Goal: Task Accomplishment & Management: Manage account settings

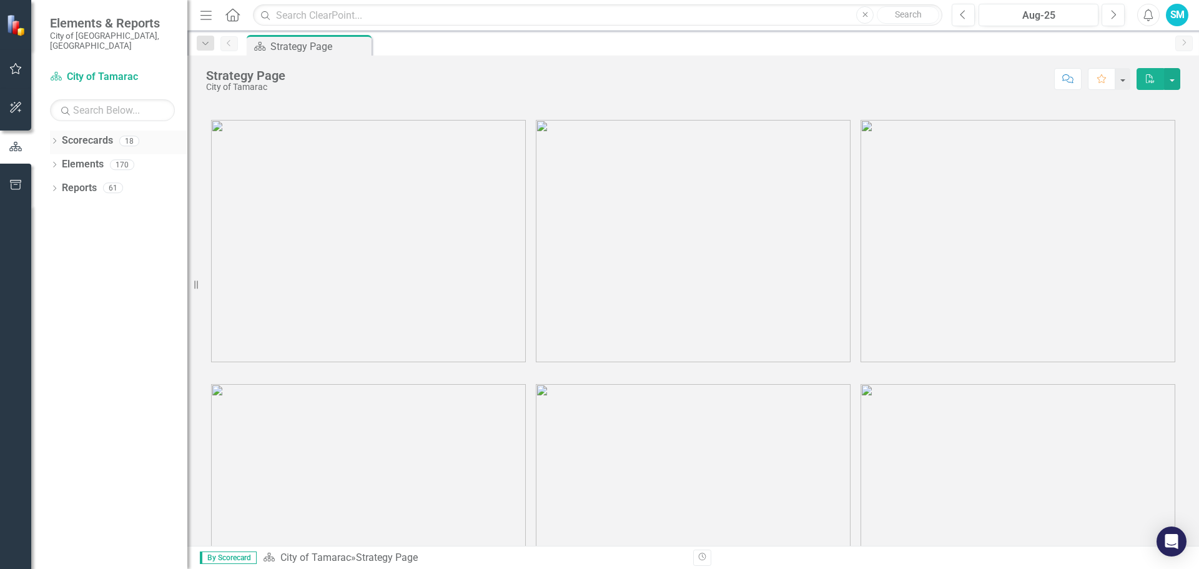
click at [54, 139] on icon "Dropdown" at bounding box center [54, 142] width 9 height 7
click at [62, 161] on icon "Dropdown" at bounding box center [60, 164] width 9 height 7
click at [77, 184] on icon "Dropdown" at bounding box center [73, 187] width 9 height 7
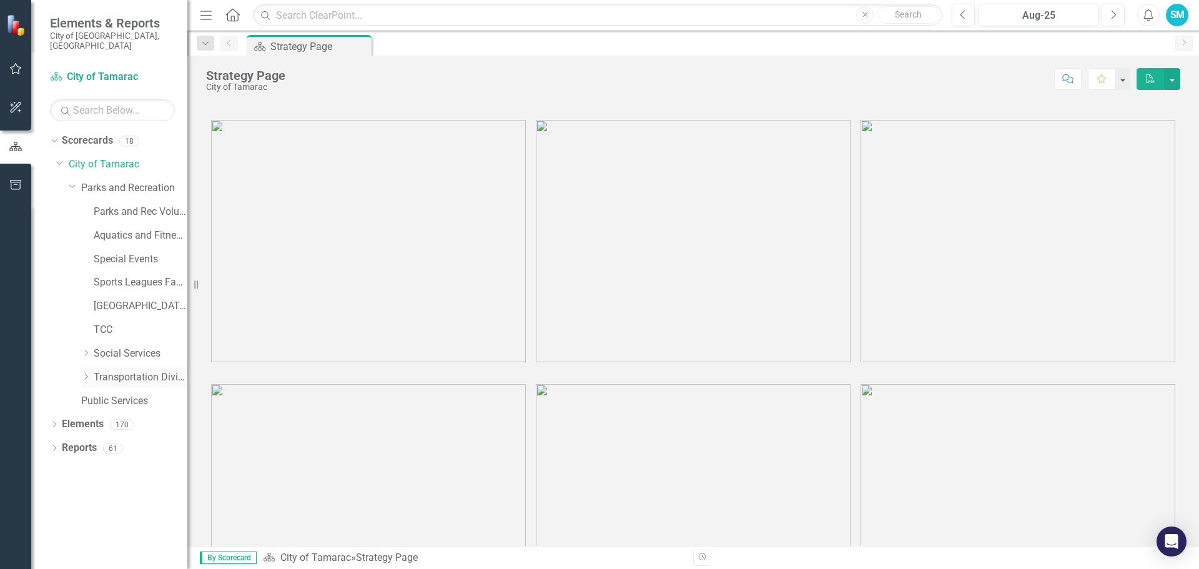
click at [86, 373] on icon "Dropdown" at bounding box center [85, 376] width 9 height 7
click at [132, 394] on link "Paratransit" at bounding box center [146, 401] width 81 height 14
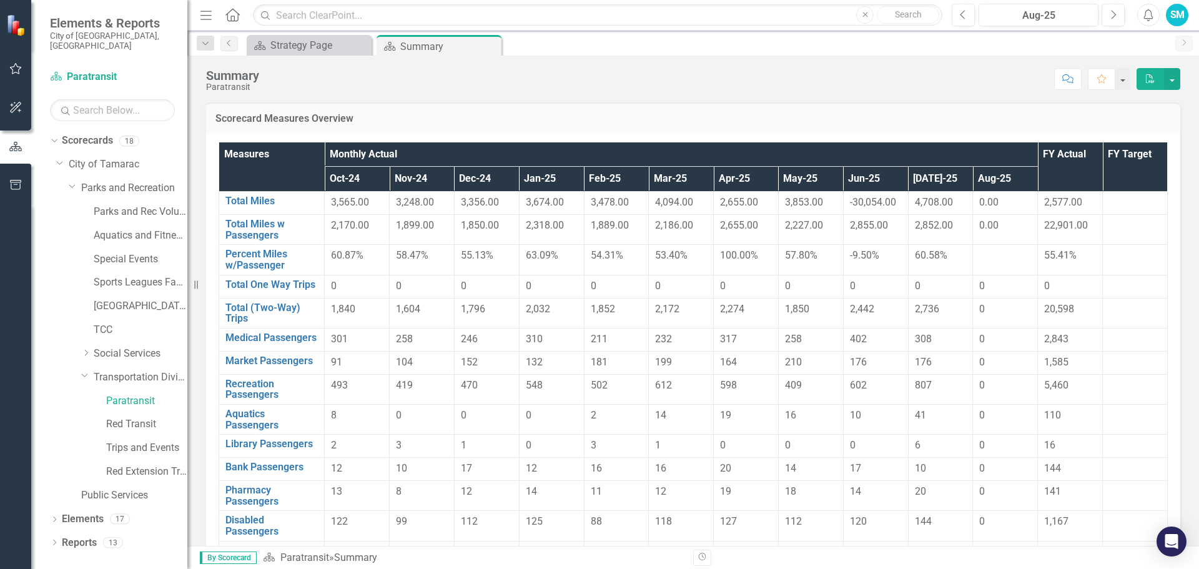
click at [988, 203] on div "0.00" at bounding box center [1006, 203] width 52 height 14
click at [265, 200] on link "Total Miles" at bounding box center [272, 201] width 92 height 11
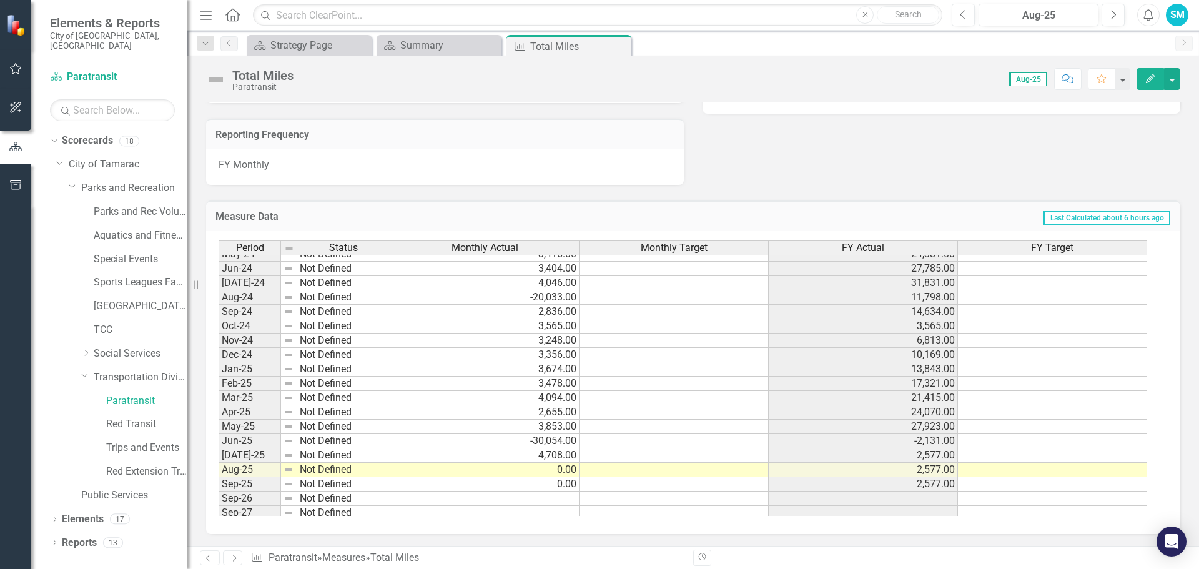
scroll to position [459, 0]
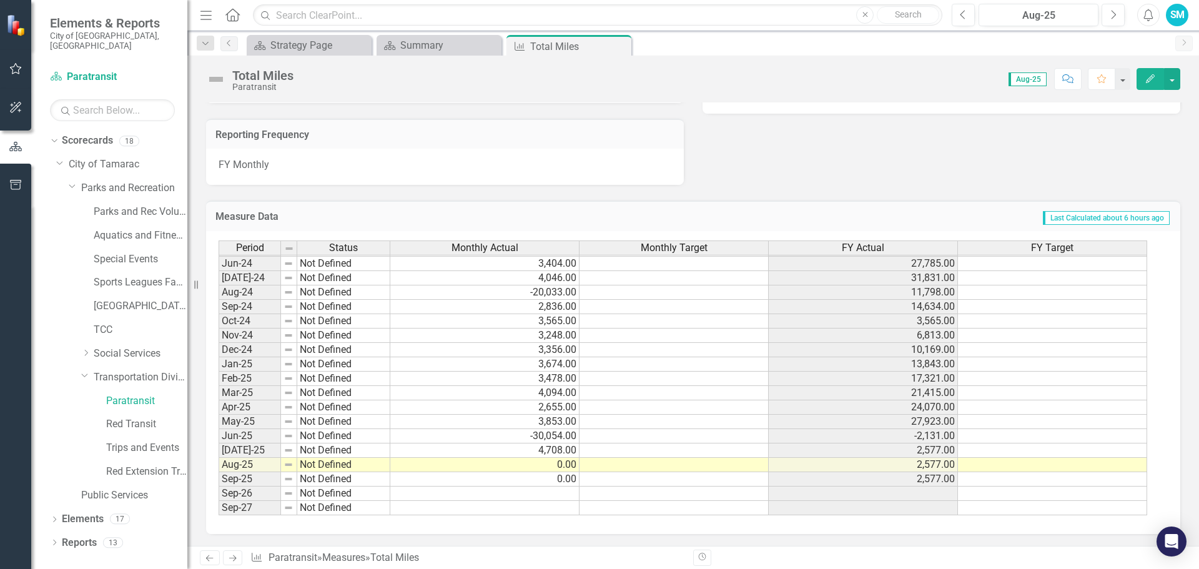
click at [553, 466] on tbody "Feb-23 Not Defined 3,107.00 14,945.00 Mar-23 Not Defined 3,922.00 18,867.00 Apr…" at bounding box center [683, 270] width 929 height 489
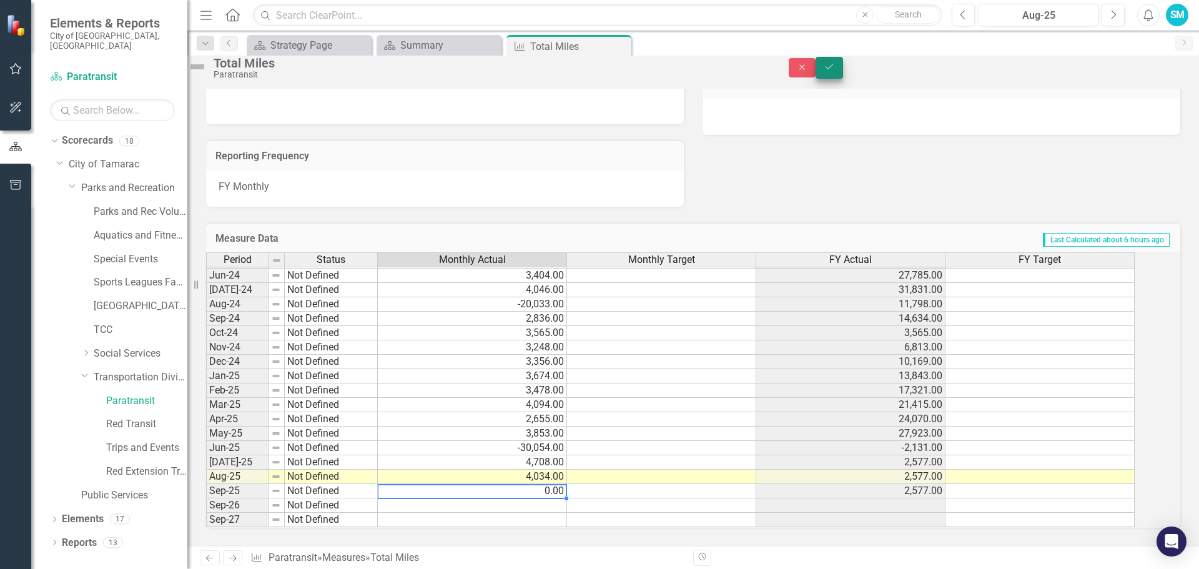
type textarea "0"
click at [835, 71] on icon "Save" at bounding box center [829, 66] width 11 height 9
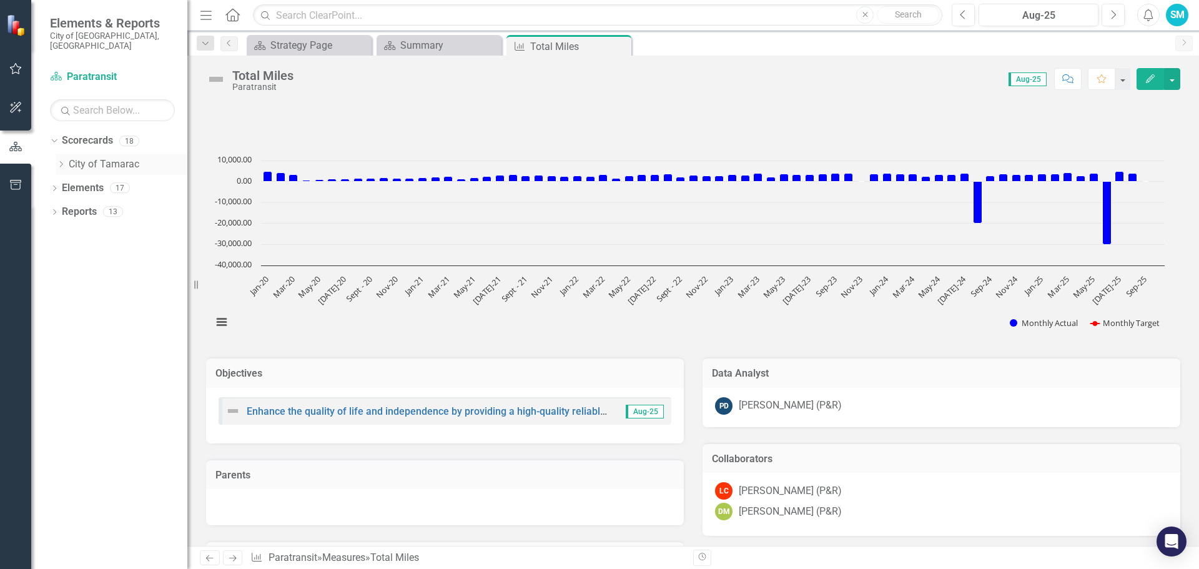
click at [59, 161] on icon "Dropdown" at bounding box center [60, 164] width 9 height 7
click at [72, 183] on div "Dropdown" at bounding box center [73, 188] width 9 height 11
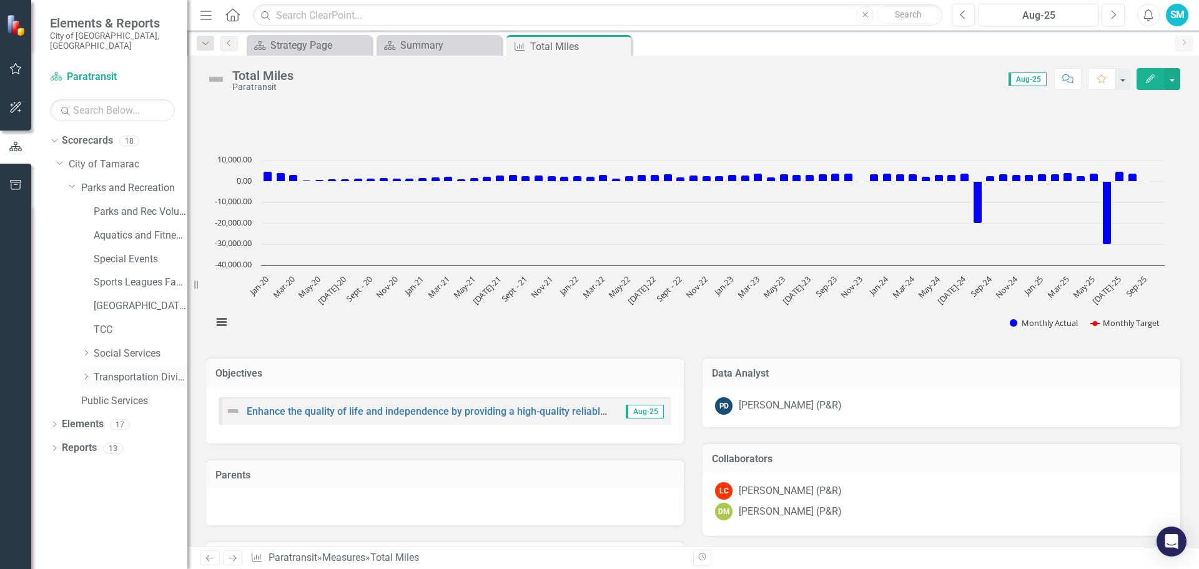
click at [88, 373] on icon "Dropdown" at bounding box center [85, 376] width 9 height 7
click at [126, 394] on link "Paratransit" at bounding box center [146, 401] width 81 height 14
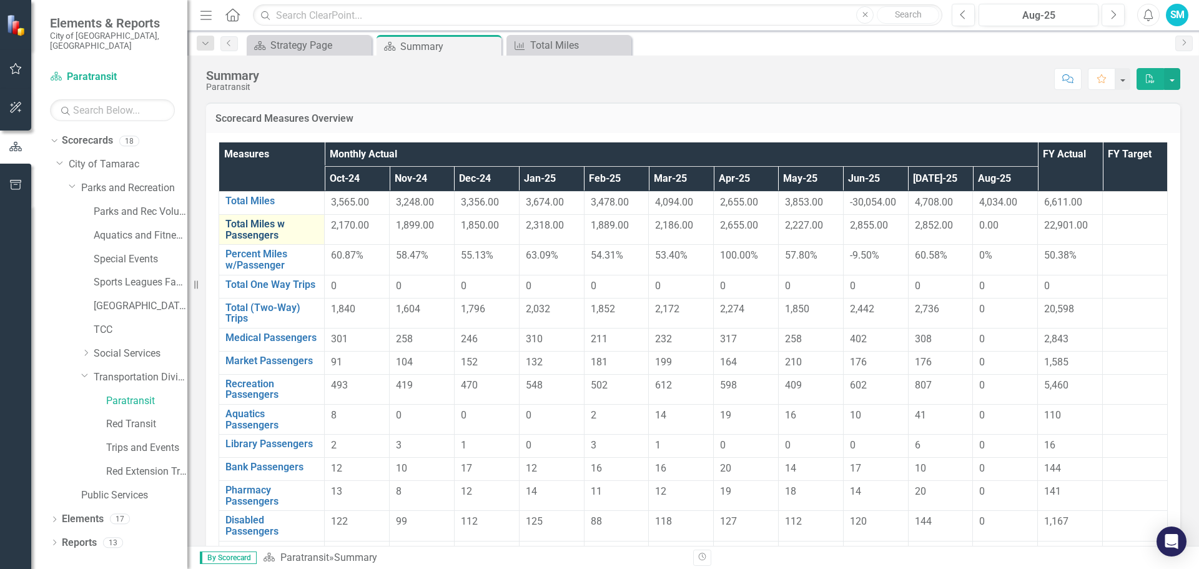
click at [253, 229] on link "Total Miles w Passengers" at bounding box center [272, 230] width 92 height 22
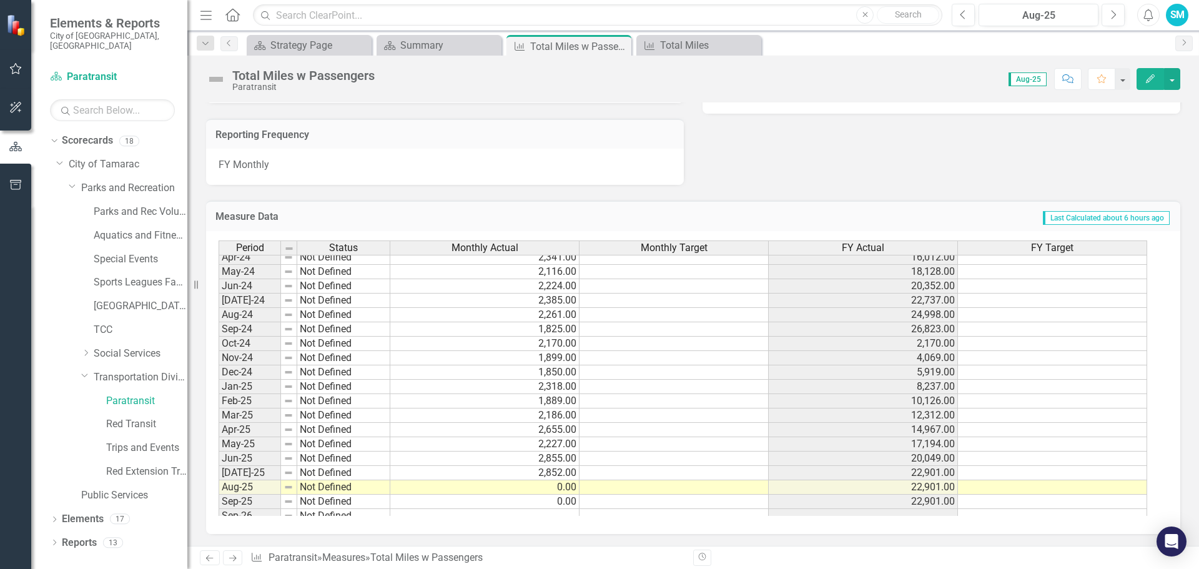
scroll to position [459, 0]
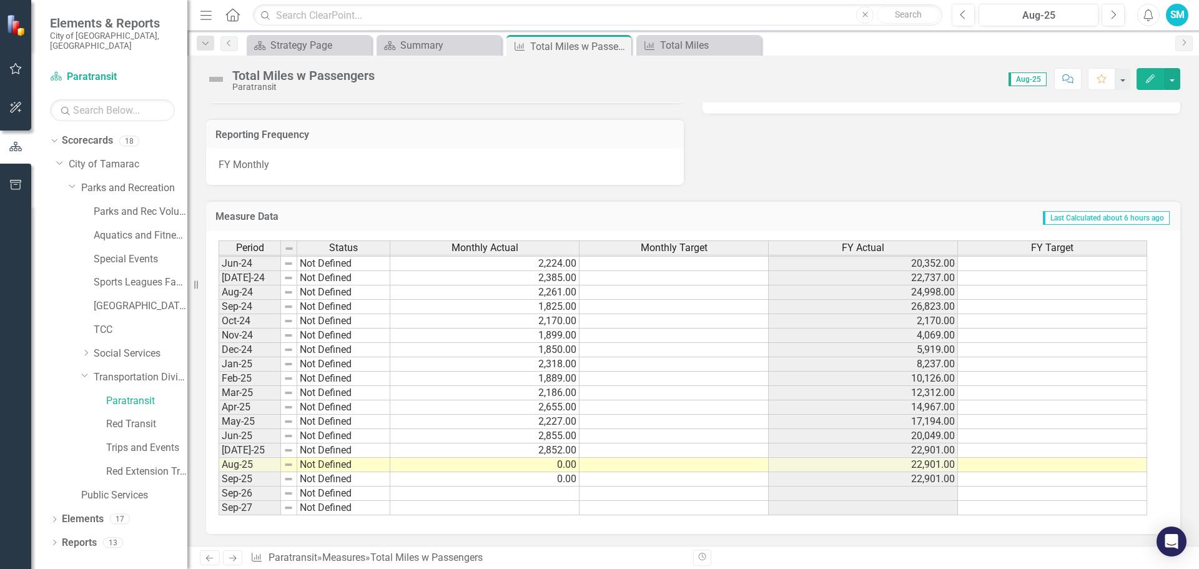
click at [557, 467] on tbody "Feb-23 Not Defined 2,150.00 9,576.00 Mar-23 Not Defined 2,344.00 11,920.00 Apr-…" at bounding box center [683, 270] width 929 height 489
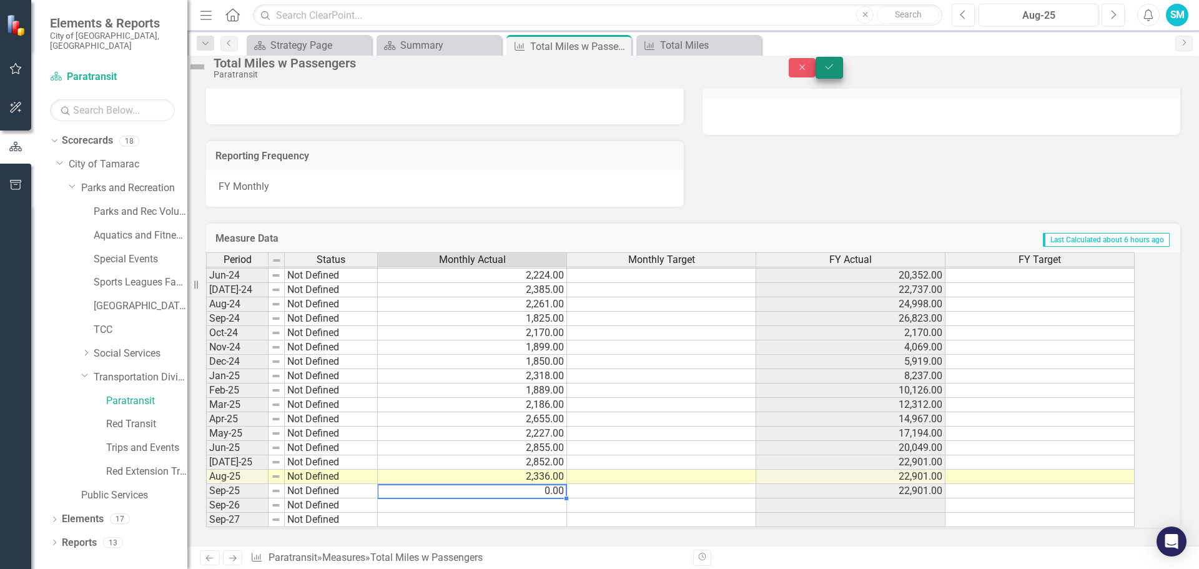
type textarea "0"
click at [843, 71] on button "Save" at bounding box center [829, 68] width 27 height 22
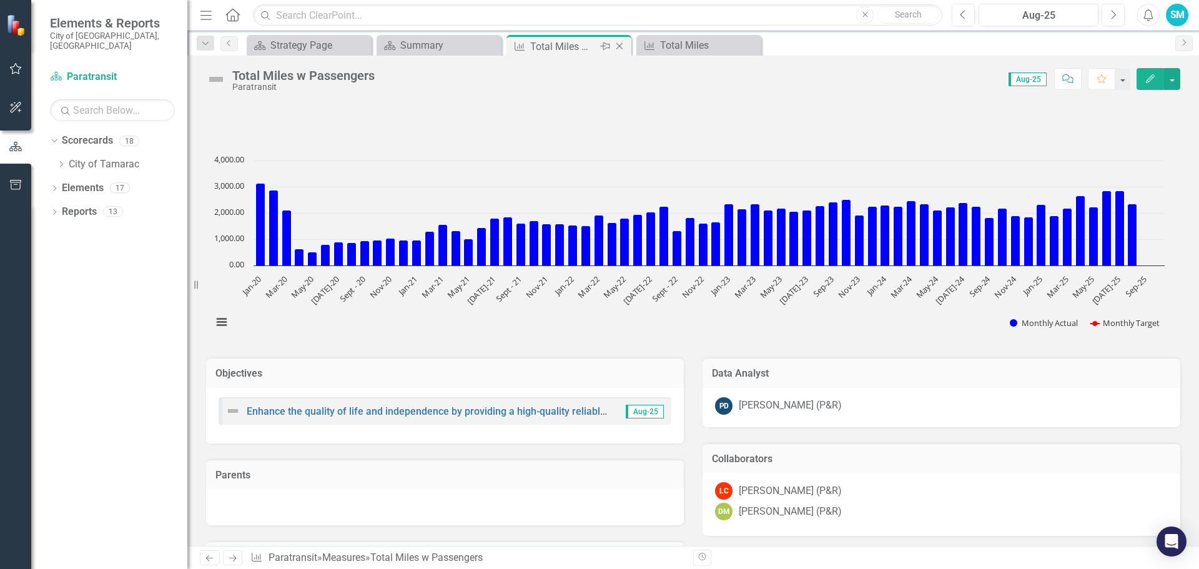
click at [620, 45] on icon "Close" at bounding box center [619, 46] width 12 height 10
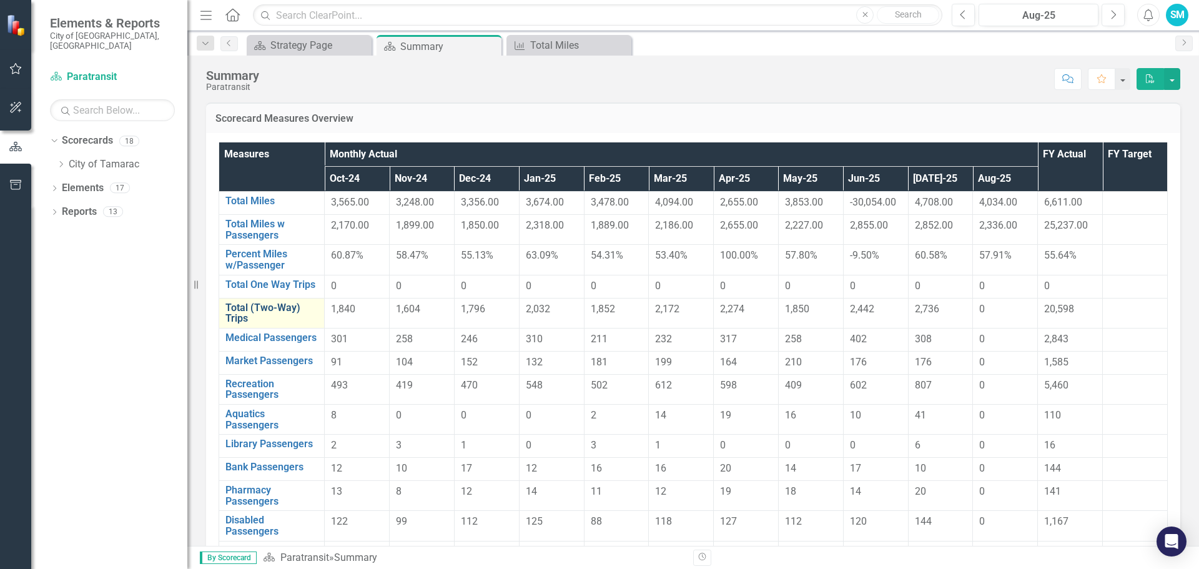
click at [251, 309] on link "Total (Two-Way) Trips" at bounding box center [272, 313] width 92 height 22
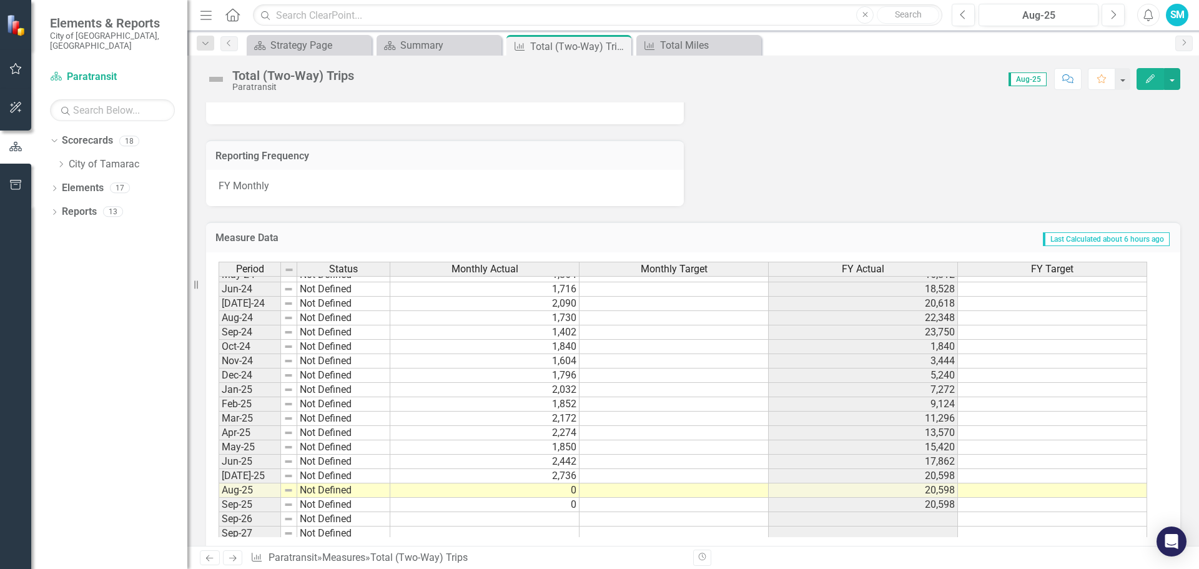
scroll to position [459, 0]
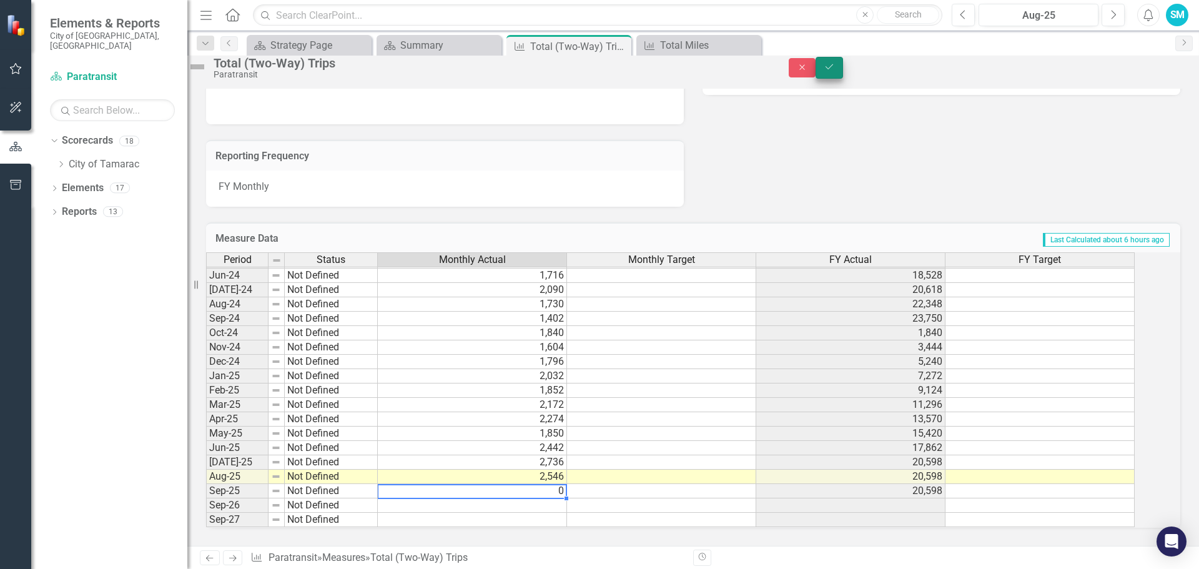
type textarea "0"
click at [843, 68] on button "Save" at bounding box center [829, 68] width 27 height 22
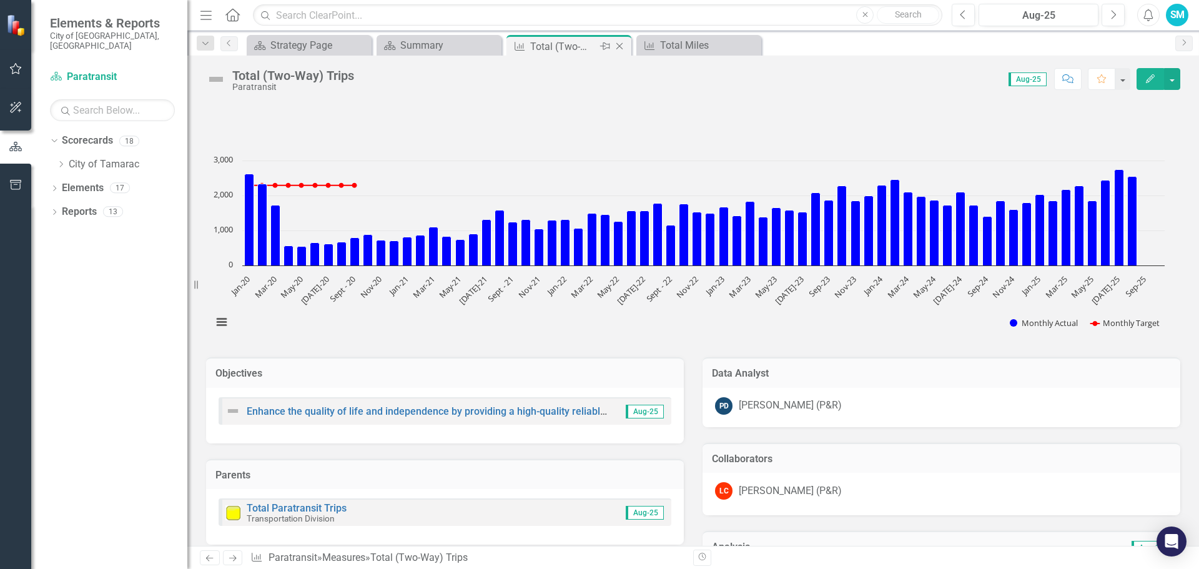
click at [621, 44] on icon "Close" at bounding box center [619, 46] width 12 height 10
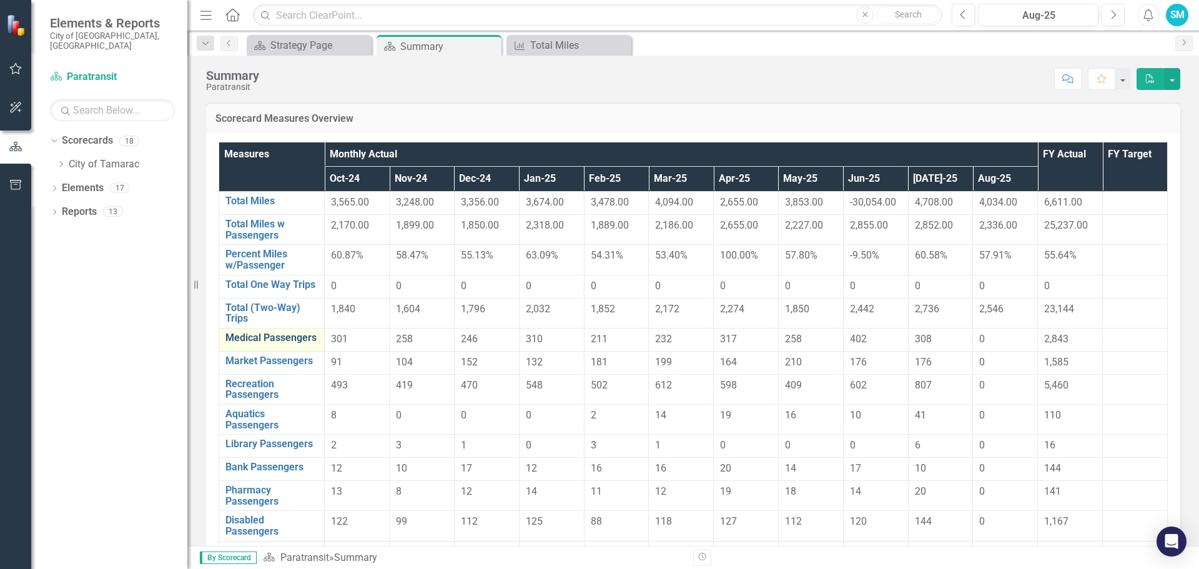
click at [256, 342] on link "Medical Passengers" at bounding box center [272, 337] width 92 height 11
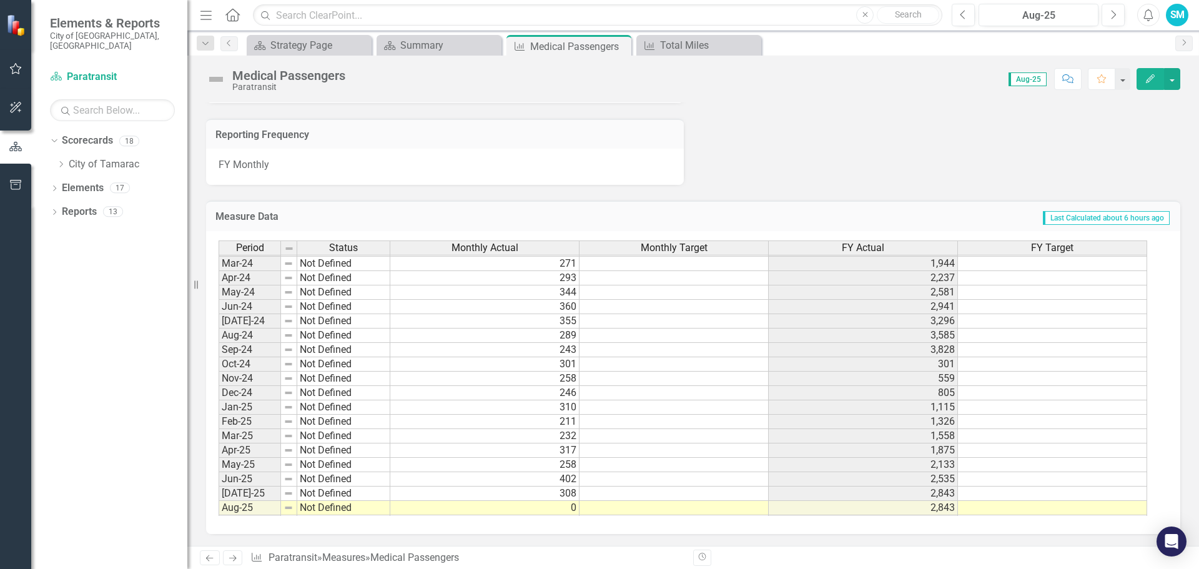
scroll to position [459, 0]
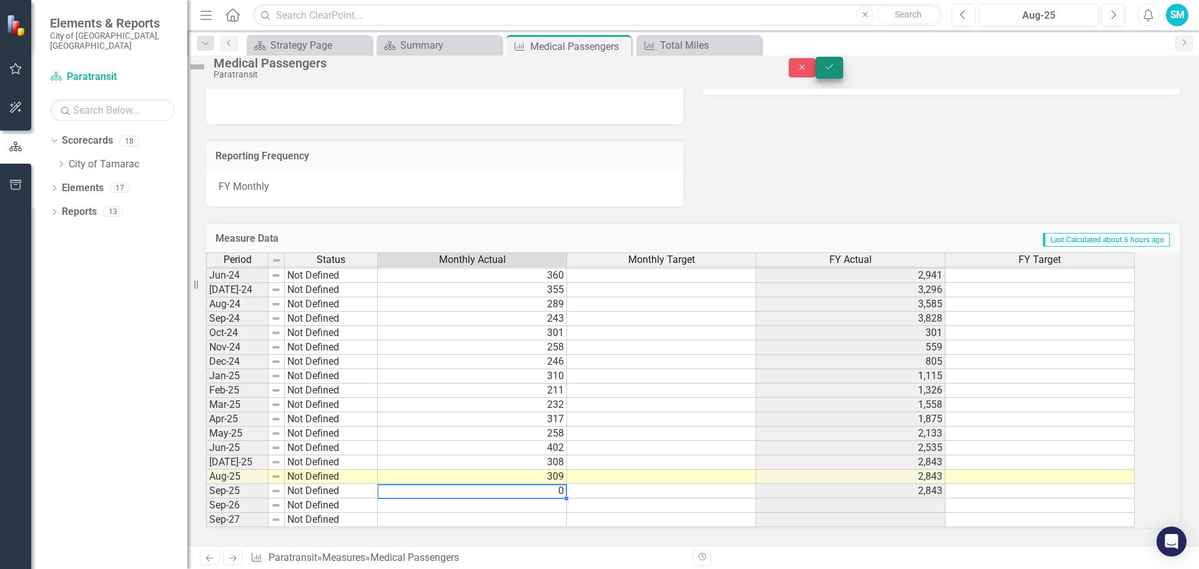
type textarea "0"
click at [843, 73] on button "Save" at bounding box center [829, 68] width 27 height 22
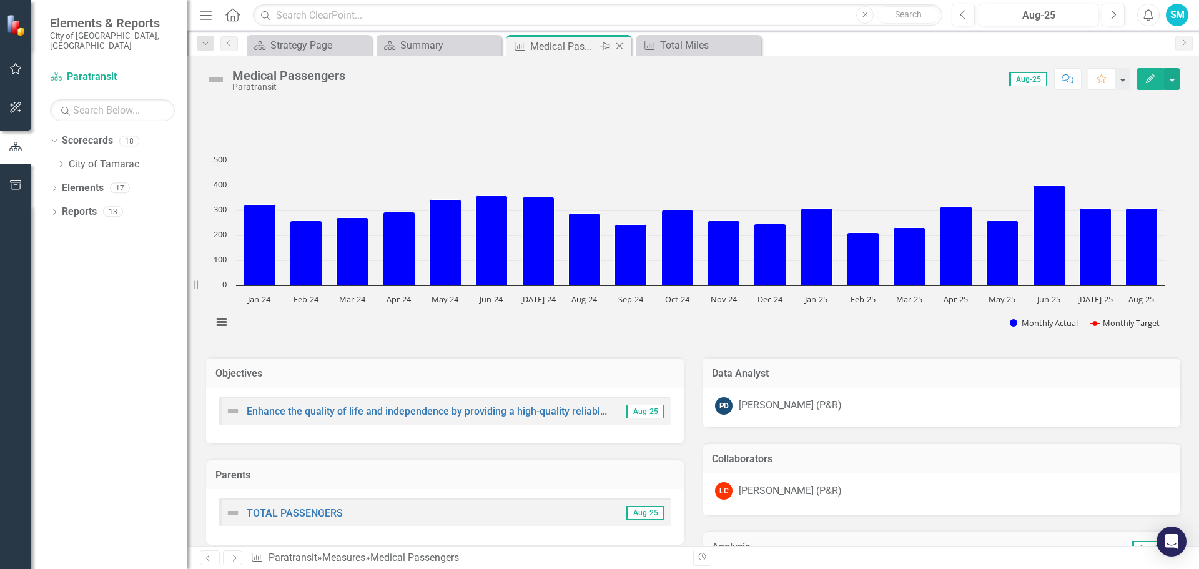
click at [618, 46] on icon "Close" at bounding box center [619, 46] width 12 height 10
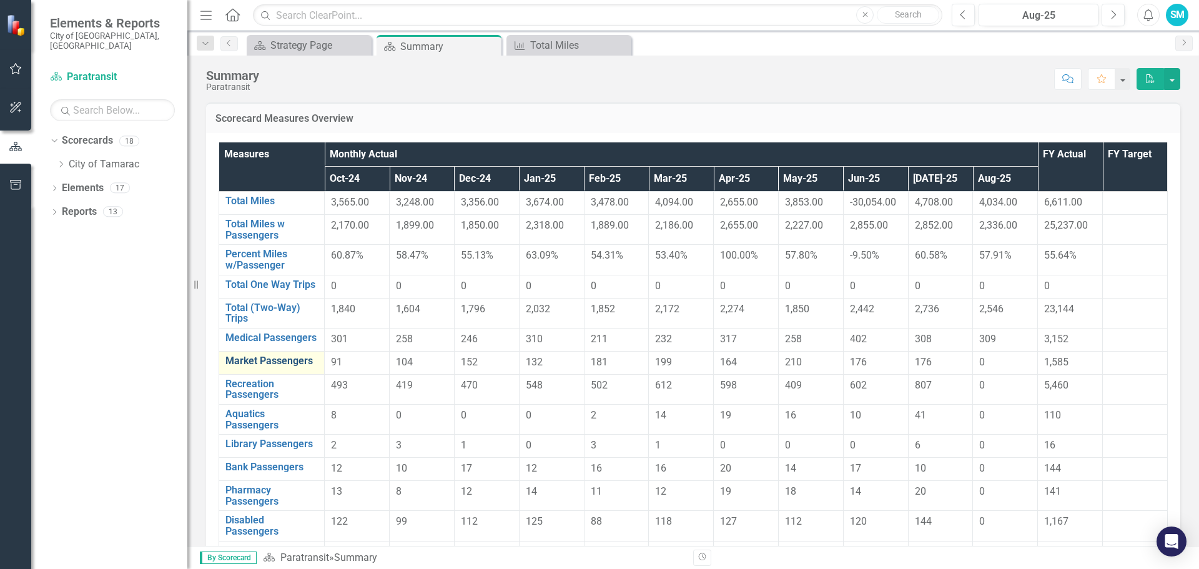
click at [252, 366] on link "Market Passengers" at bounding box center [272, 360] width 92 height 11
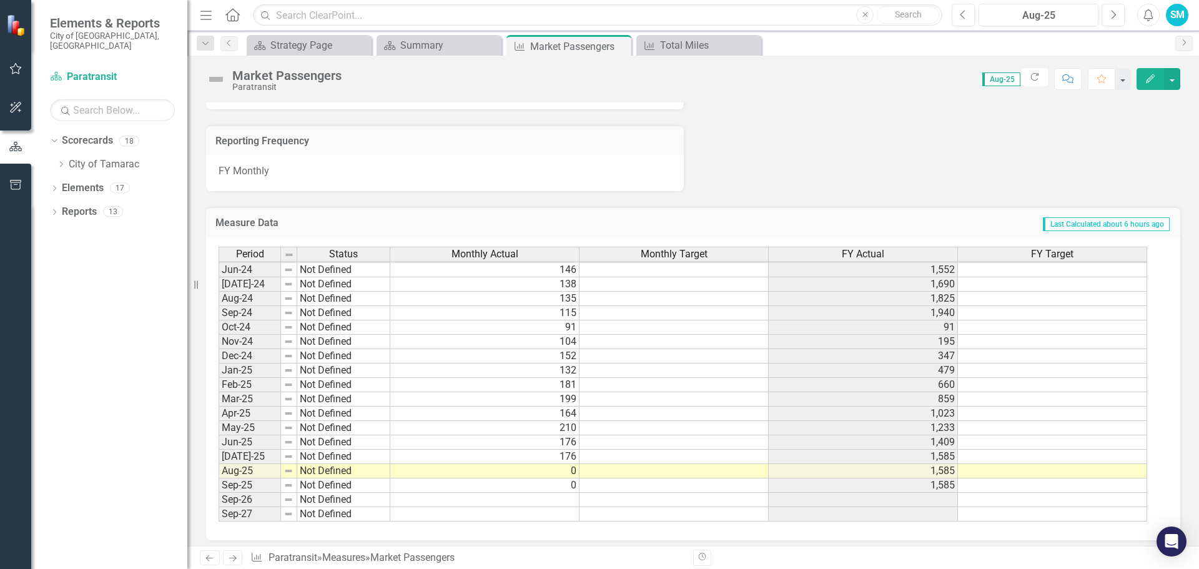
scroll to position [772, 0]
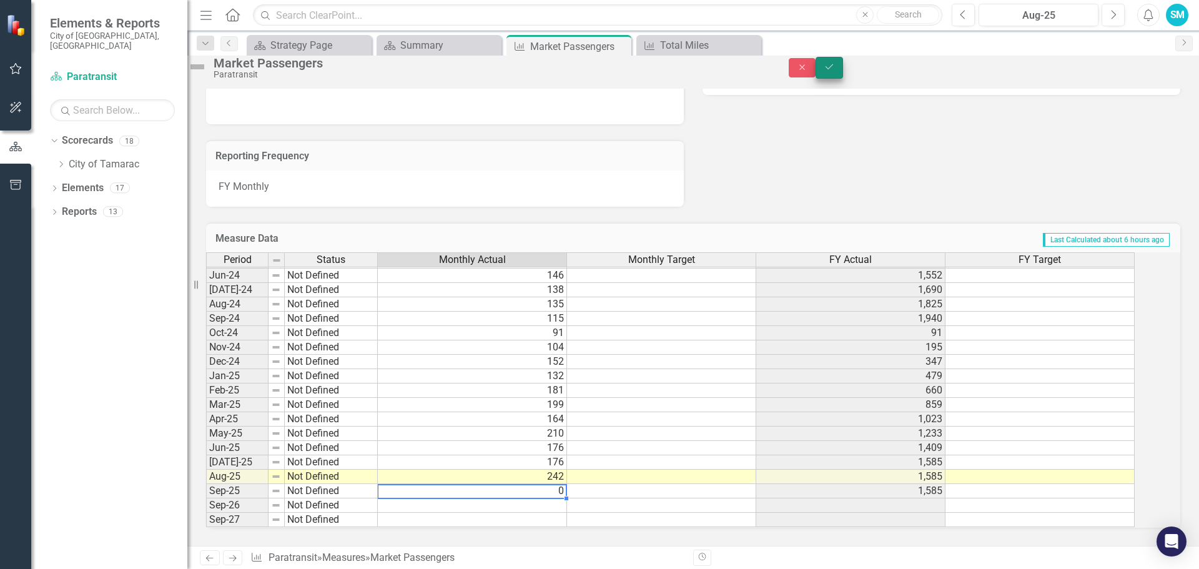
type textarea "0"
click at [835, 71] on icon "Save" at bounding box center [829, 66] width 11 height 9
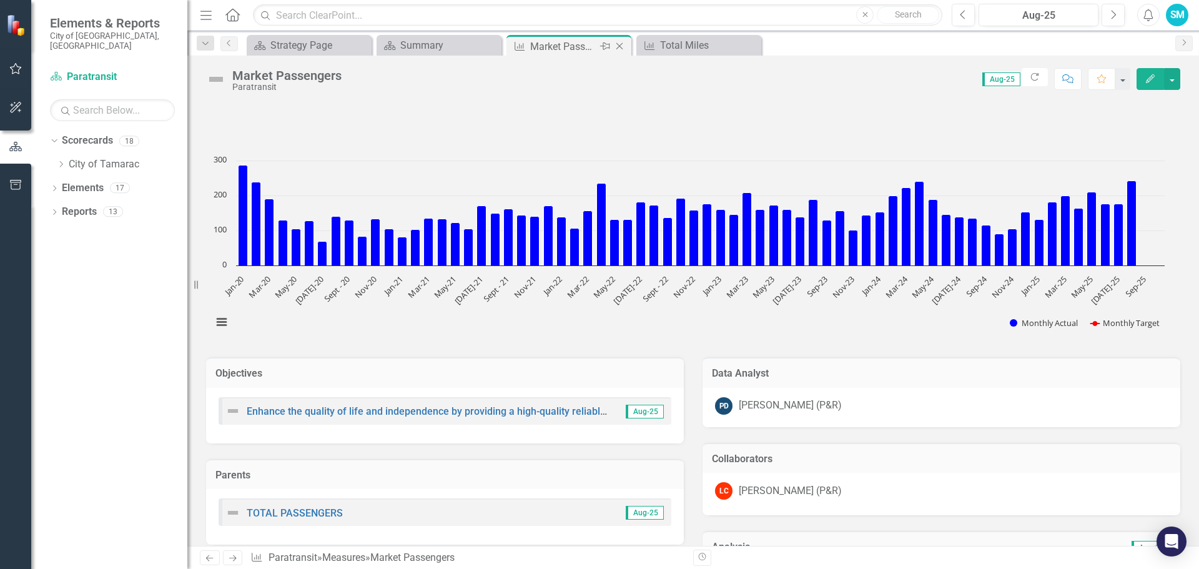
click at [618, 45] on icon at bounding box center [620, 46] width 7 height 7
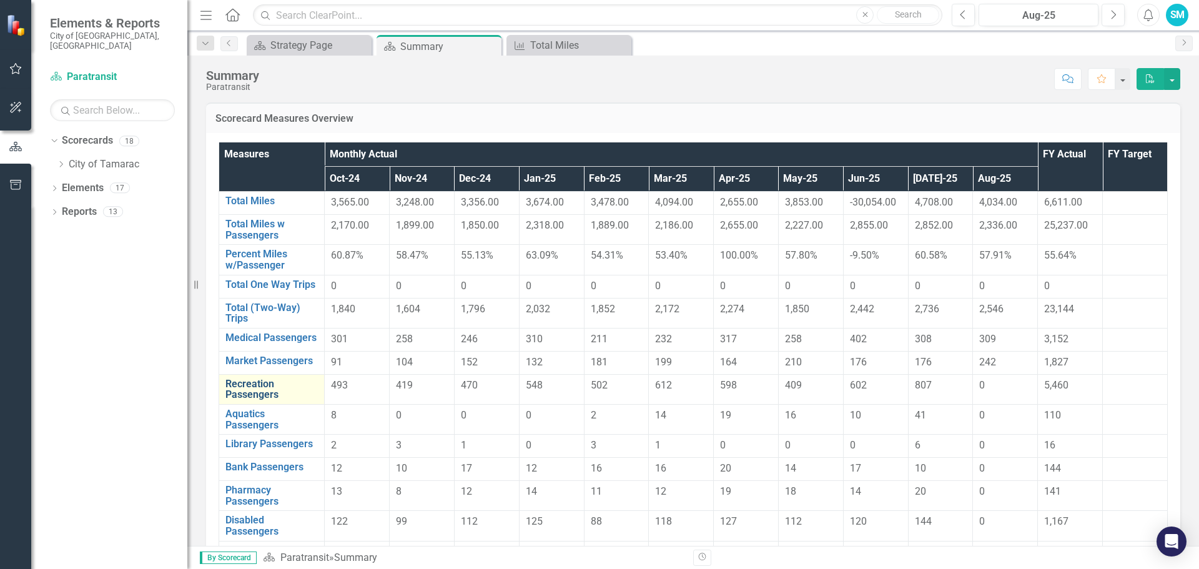
click at [258, 394] on link "Recreation Passengers" at bounding box center [272, 390] width 92 height 22
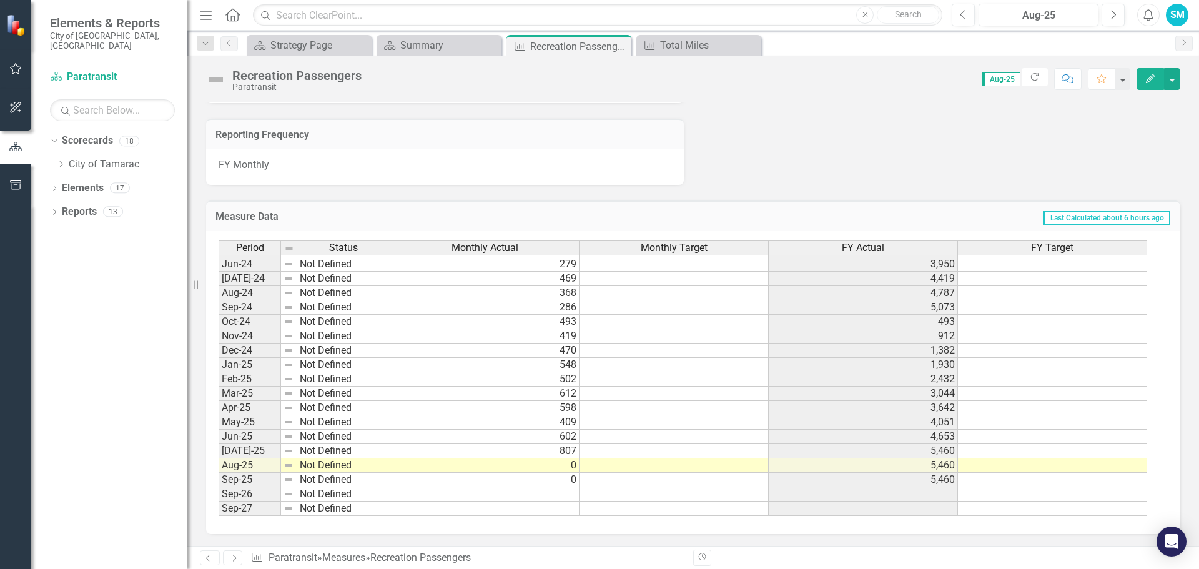
scroll to position [459, 0]
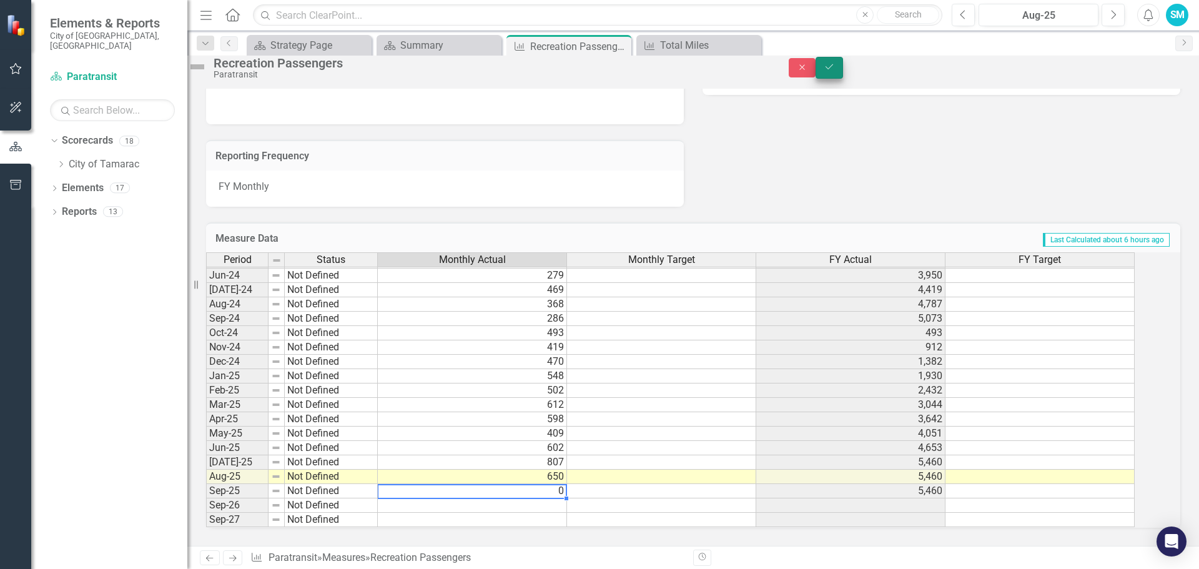
type textarea "0"
click at [835, 71] on icon "Save" at bounding box center [829, 66] width 11 height 9
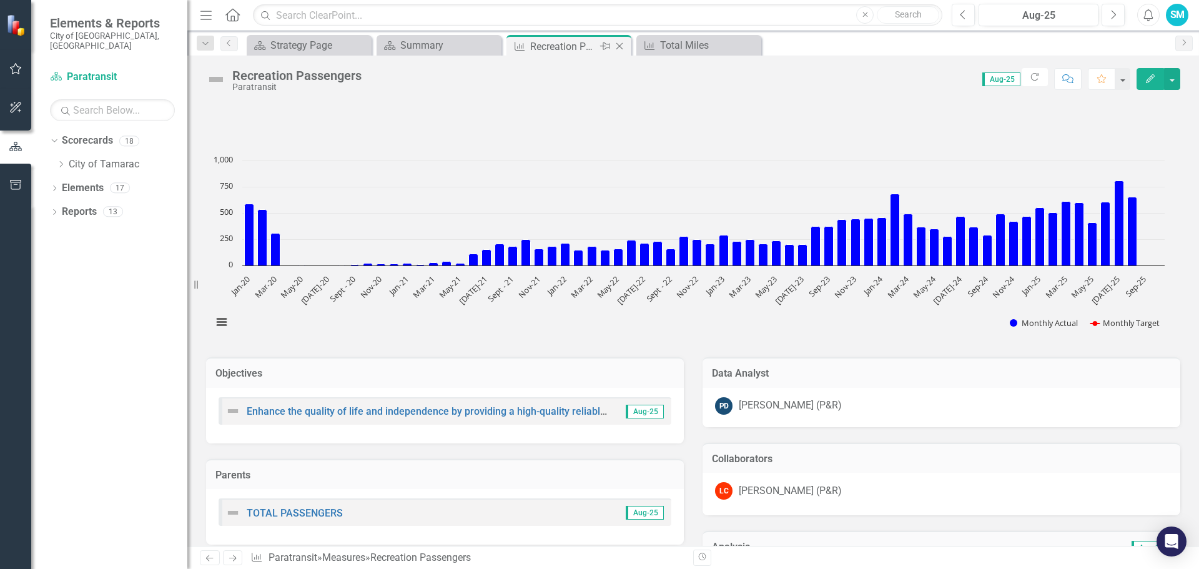
click at [618, 46] on icon "Close" at bounding box center [619, 46] width 12 height 10
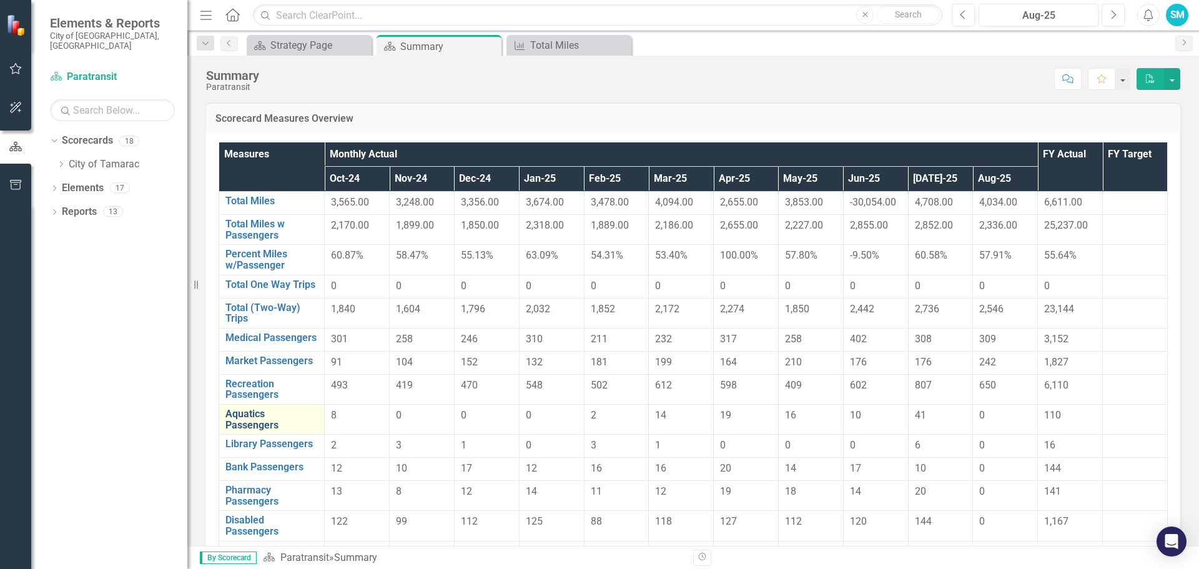
click at [254, 427] on link "Aquatics Passengers" at bounding box center [272, 420] width 92 height 22
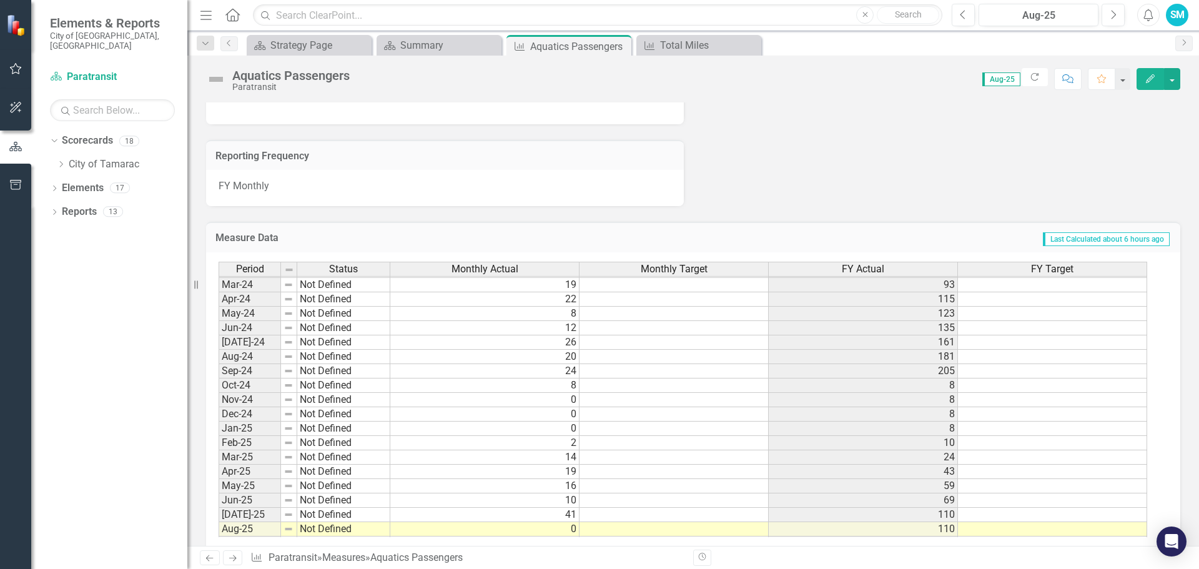
scroll to position [459, 0]
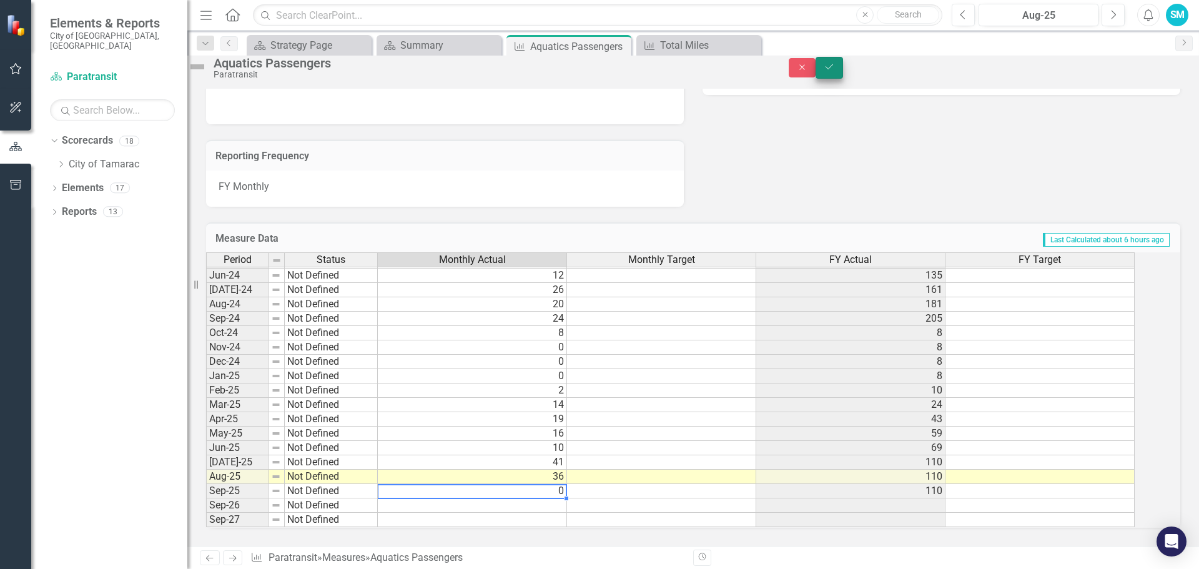
type textarea "0"
click at [835, 71] on icon "Save" at bounding box center [829, 66] width 11 height 9
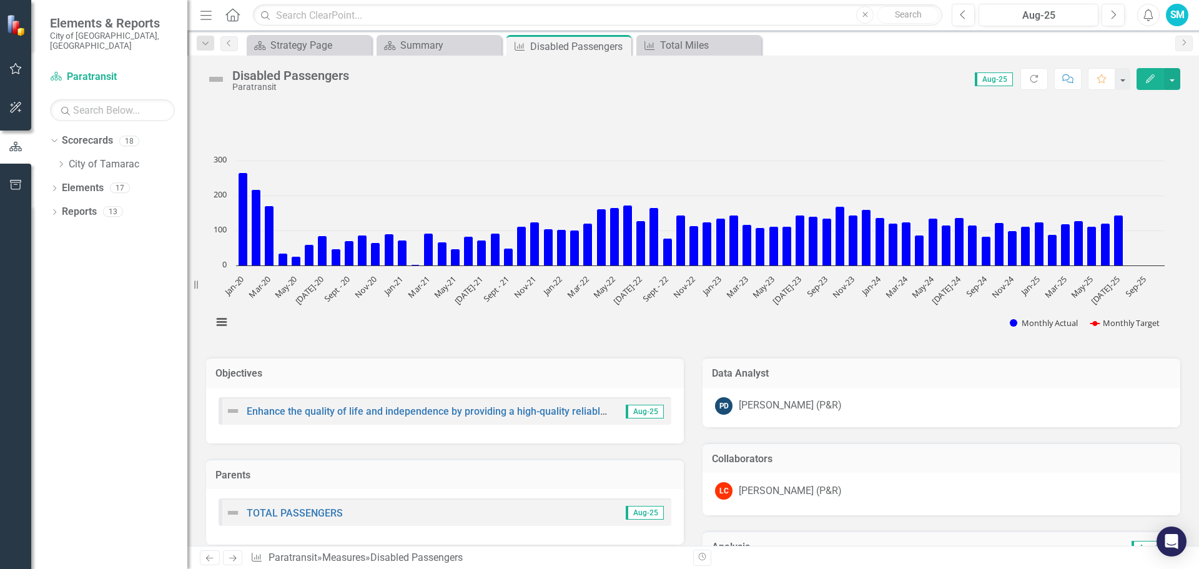
scroll to position [459, 0]
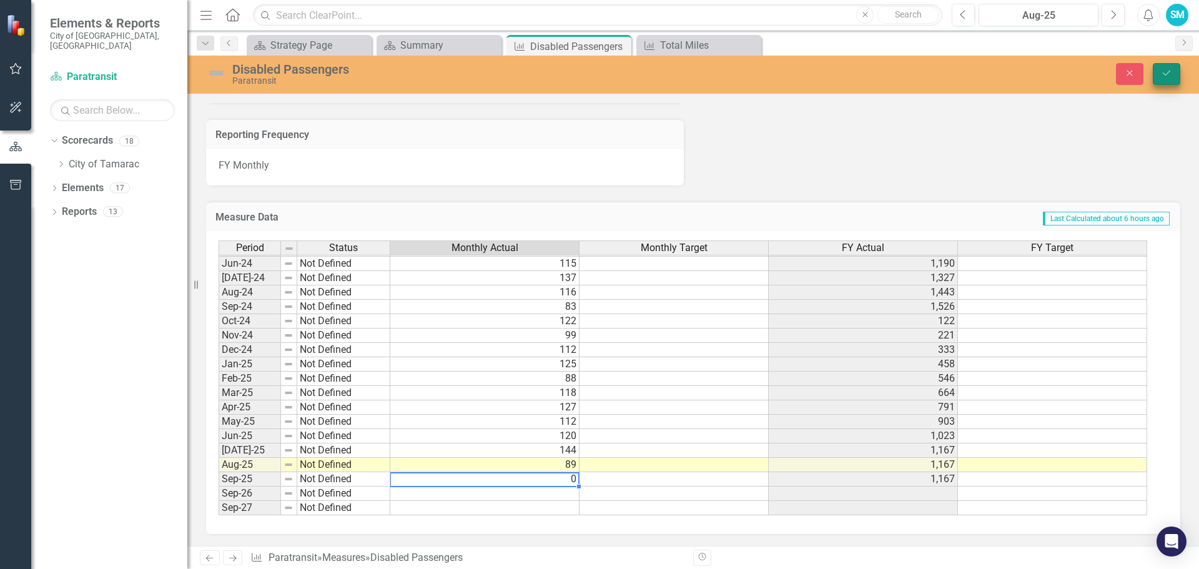
type textarea "0"
click at [1169, 76] on icon "Save" at bounding box center [1166, 73] width 11 height 9
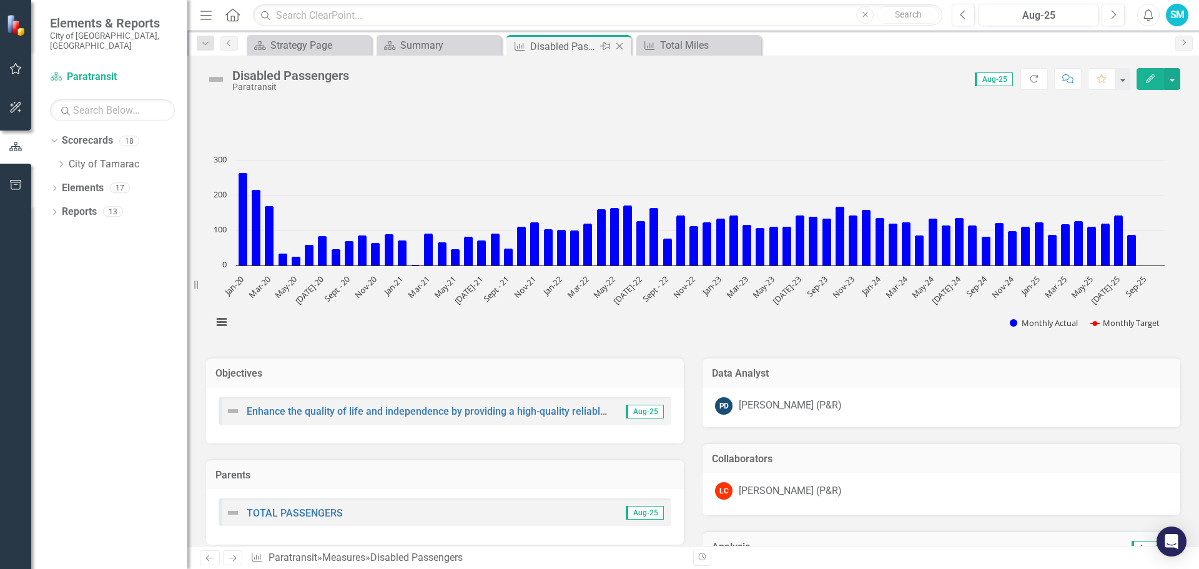
click at [618, 46] on icon "Close" at bounding box center [619, 46] width 12 height 10
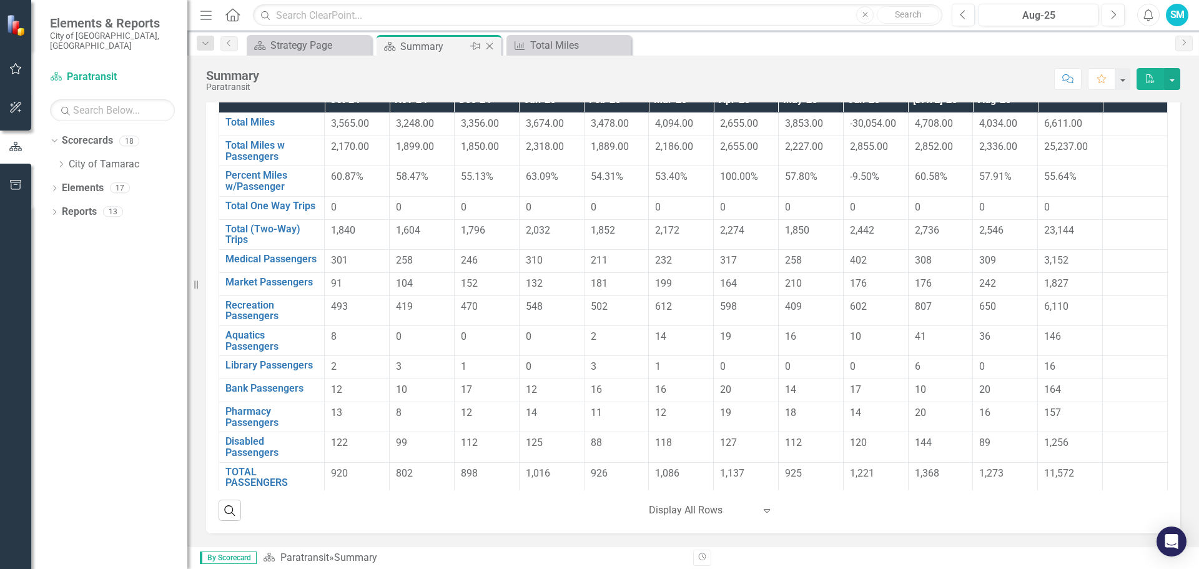
click at [490, 45] on icon "Close" at bounding box center [490, 46] width 12 height 10
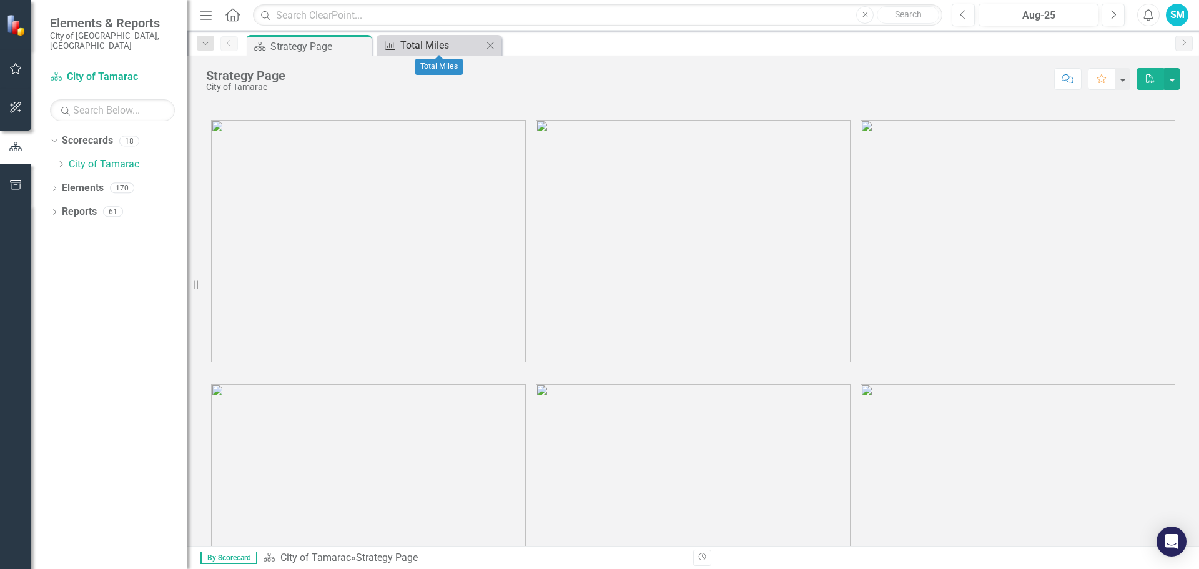
click at [429, 42] on div "Total Miles" at bounding box center [441, 45] width 82 height 16
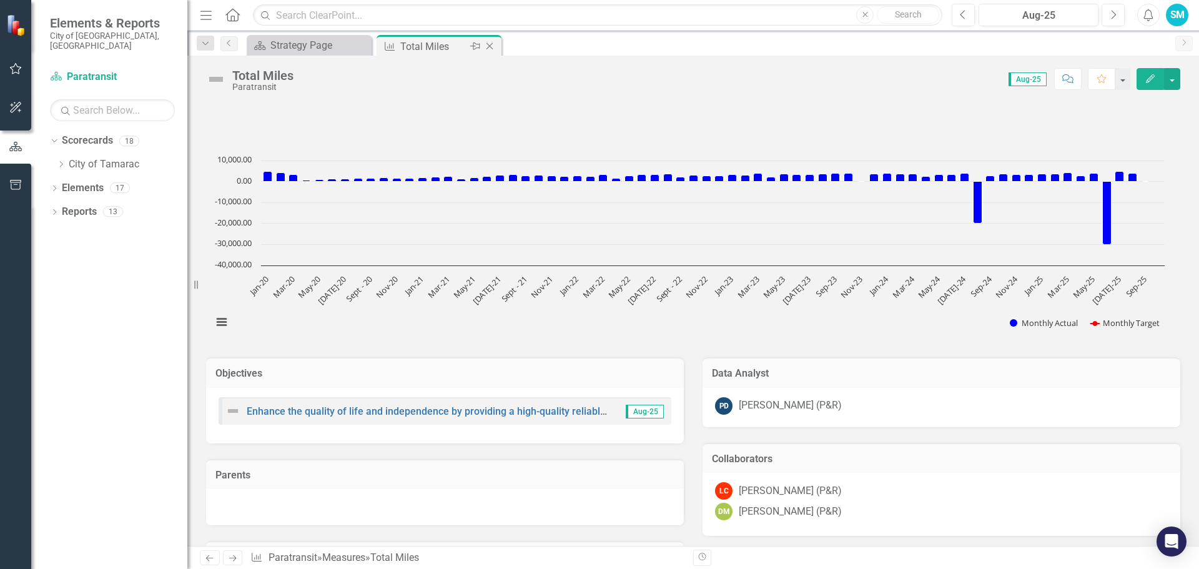
click at [490, 46] on icon "Close" at bounding box center [490, 46] width 12 height 10
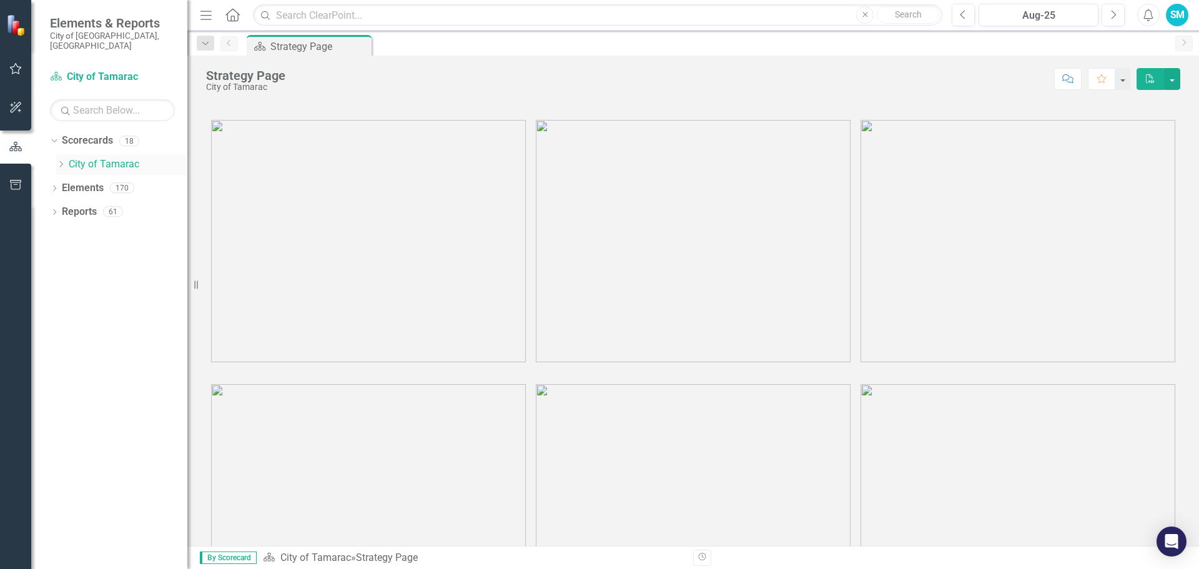
click at [62, 161] on icon at bounding box center [61, 164] width 3 height 6
click at [75, 184] on icon "Dropdown" at bounding box center [73, 187] width 9 height 7
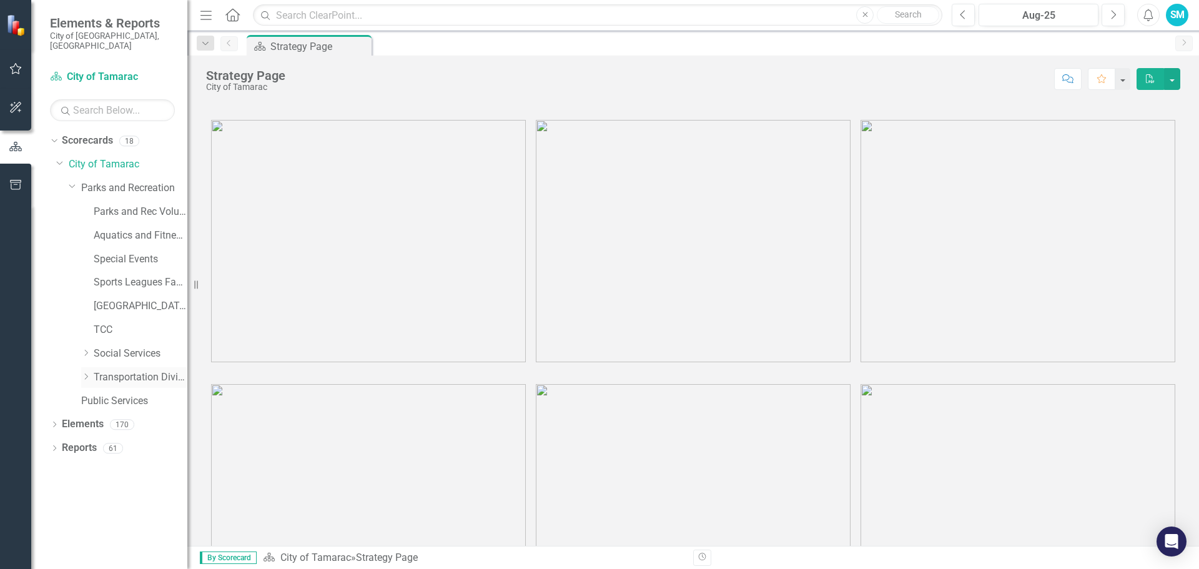
click at [87, 373] on icon "Dropdown" at bounding box center [85, 376] width 9 height 7
click at [137, 417] on link "Red Transit" at bounding box center [146, 424] width 81 height 14
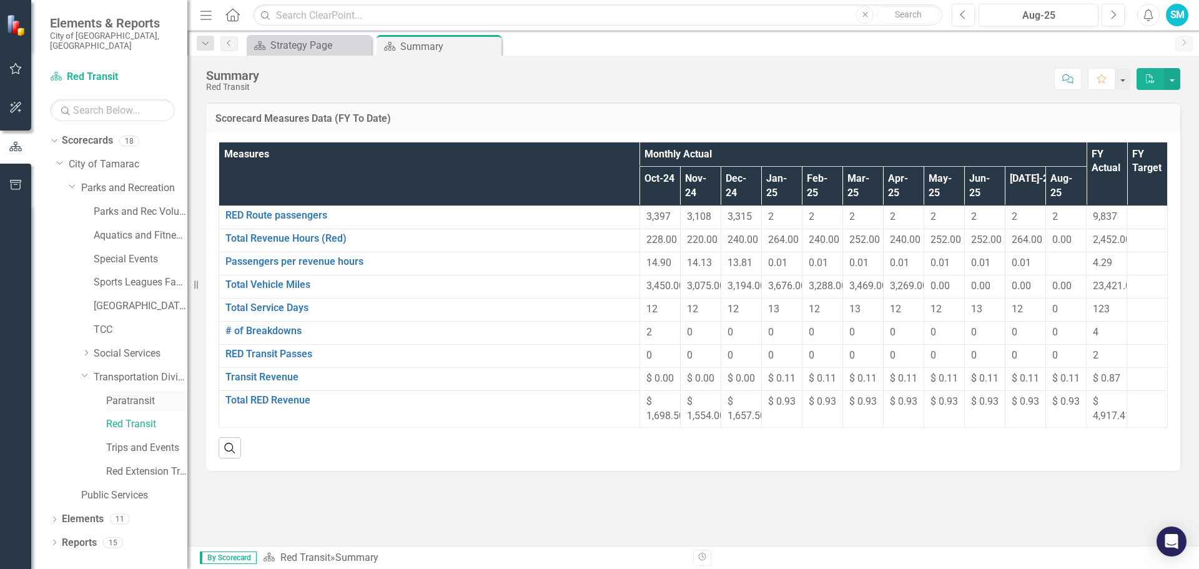
click at [127, 394] on link "Paratransit" at bounding box center [146, 401] width 81 height 14
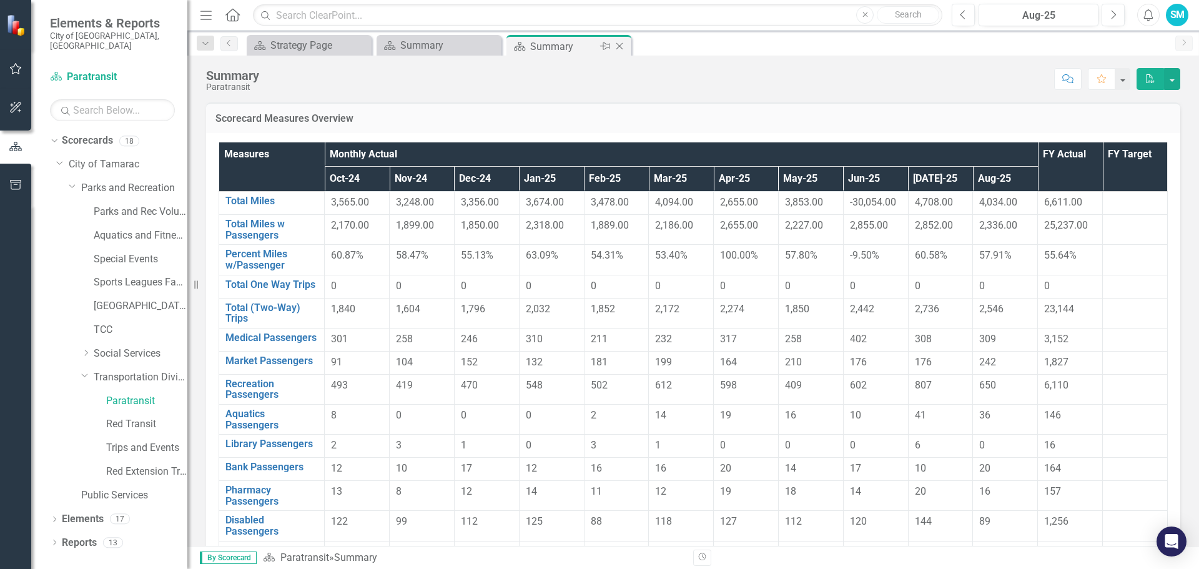
click at [621, 45] on icon at bounding box center [620, 46] width 7 height 7
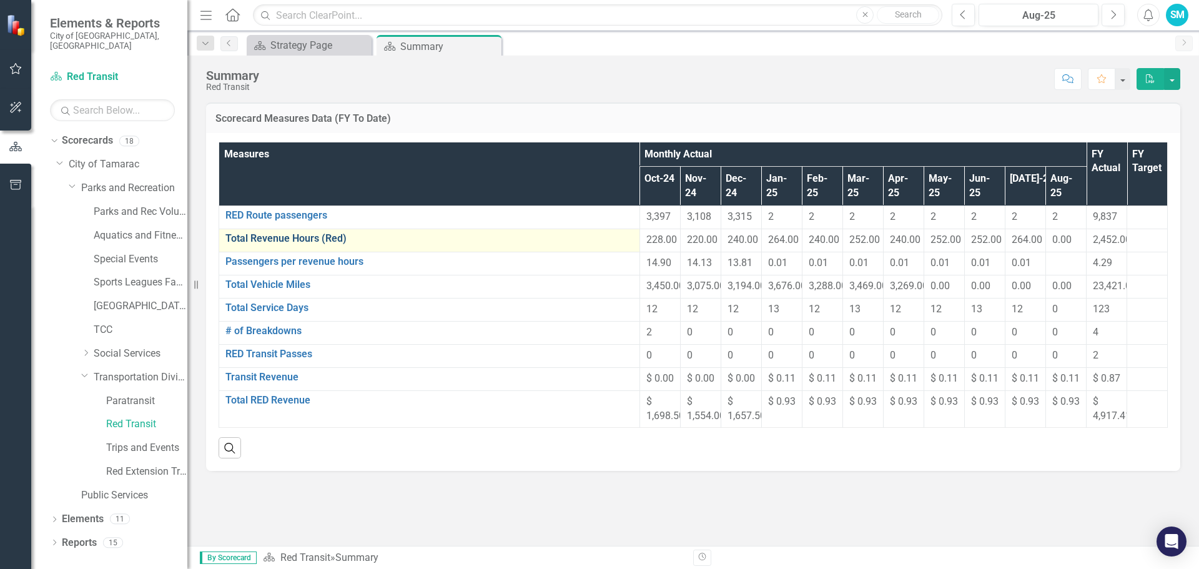
click at [260, 233] on link "Total Revenue Hours (Red)" at bounding box center [430, 238] width 408 height 11
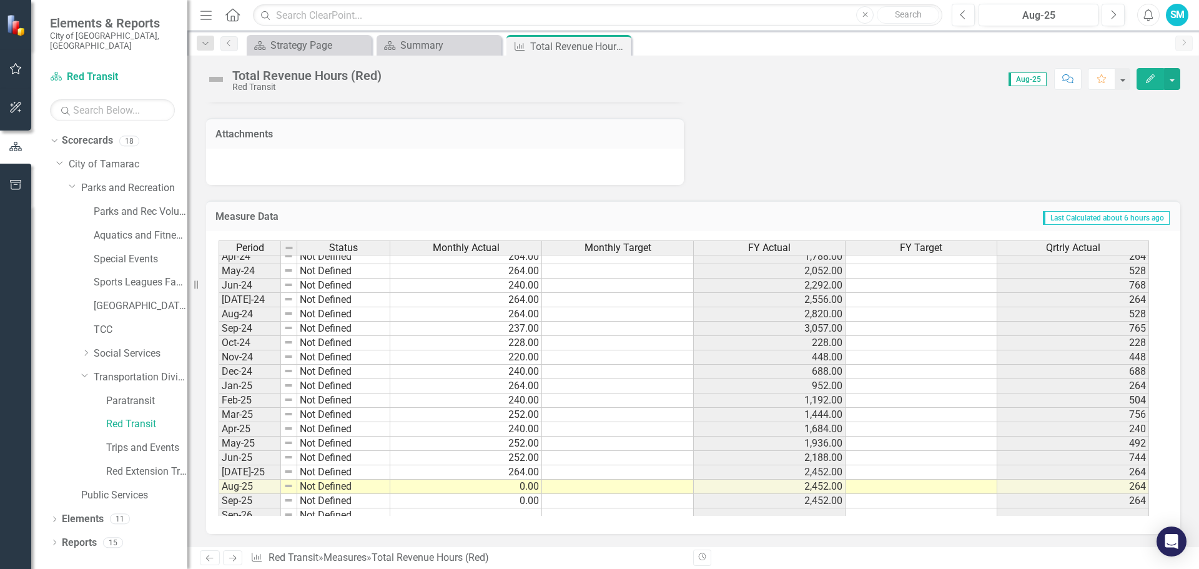
scroll to position [459, 0]
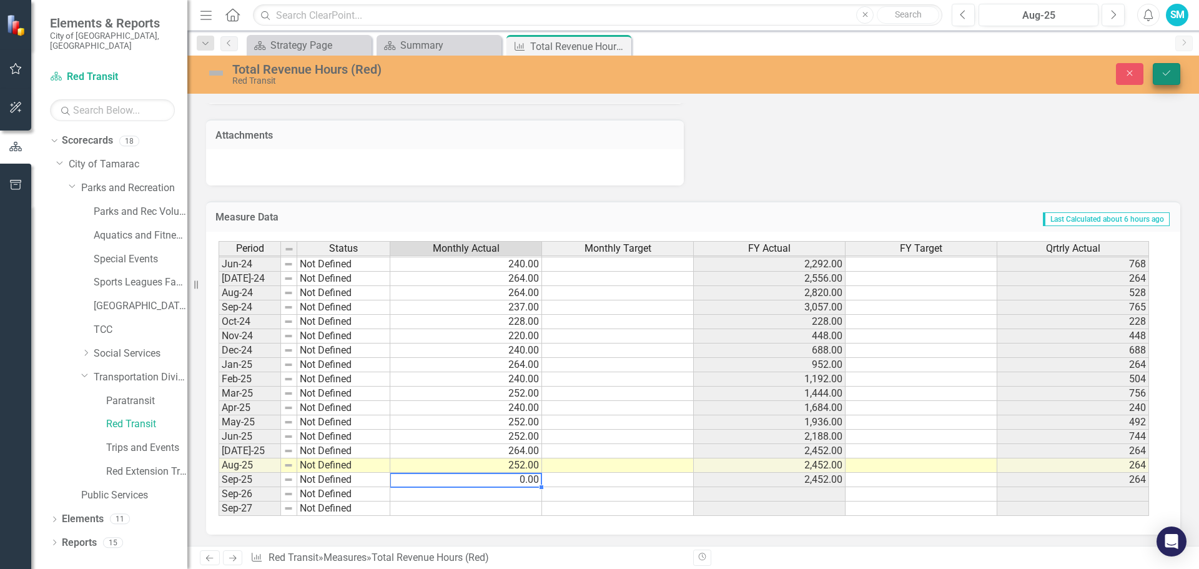
type textarea "0"
click at [1169, 76] on icon "Save" at bounding box center [1166, 73] width 11 height 9
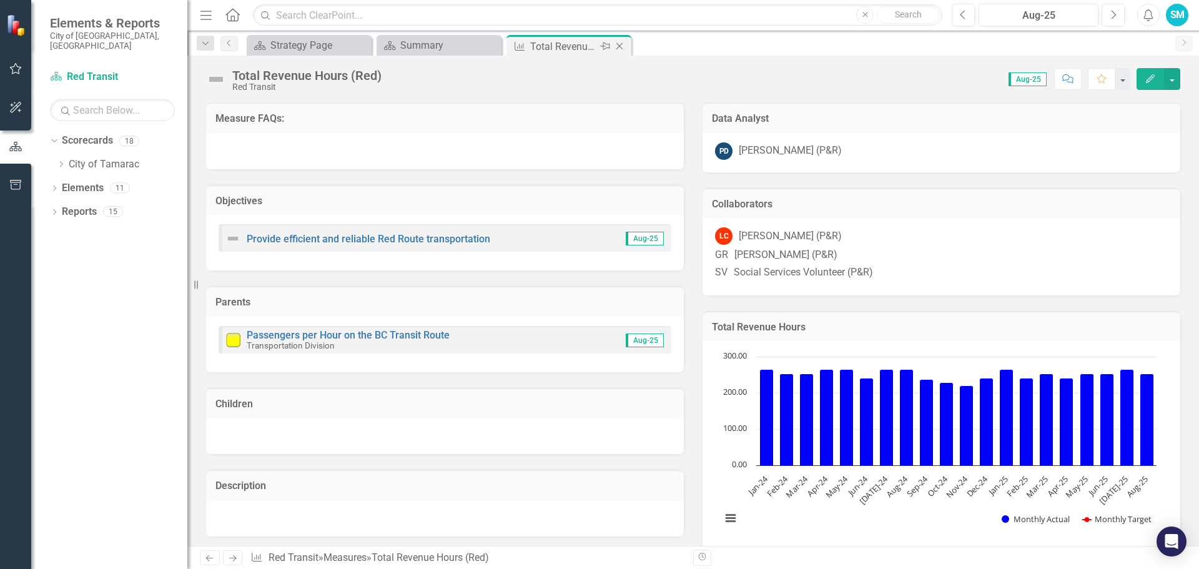
click at [619, 46] on icon at bounding box center [620, 46] width 7 height 7
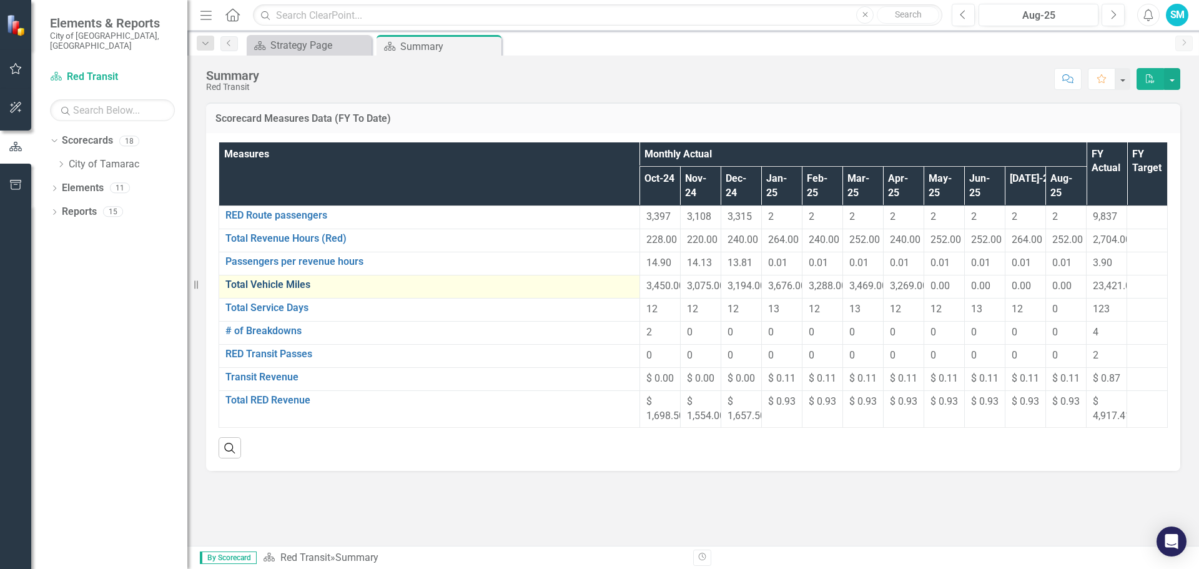
click at [244, 290] on link "Total Vehicle Miles" at bounding box center [430, 284] width 408 height 11
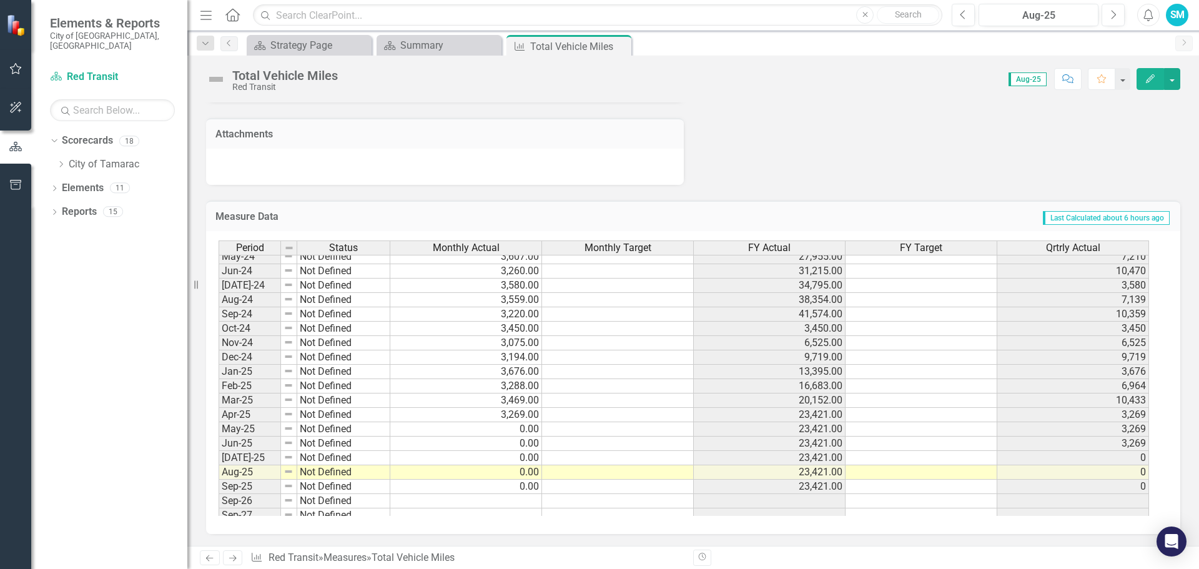
scroll to position [459, 0]
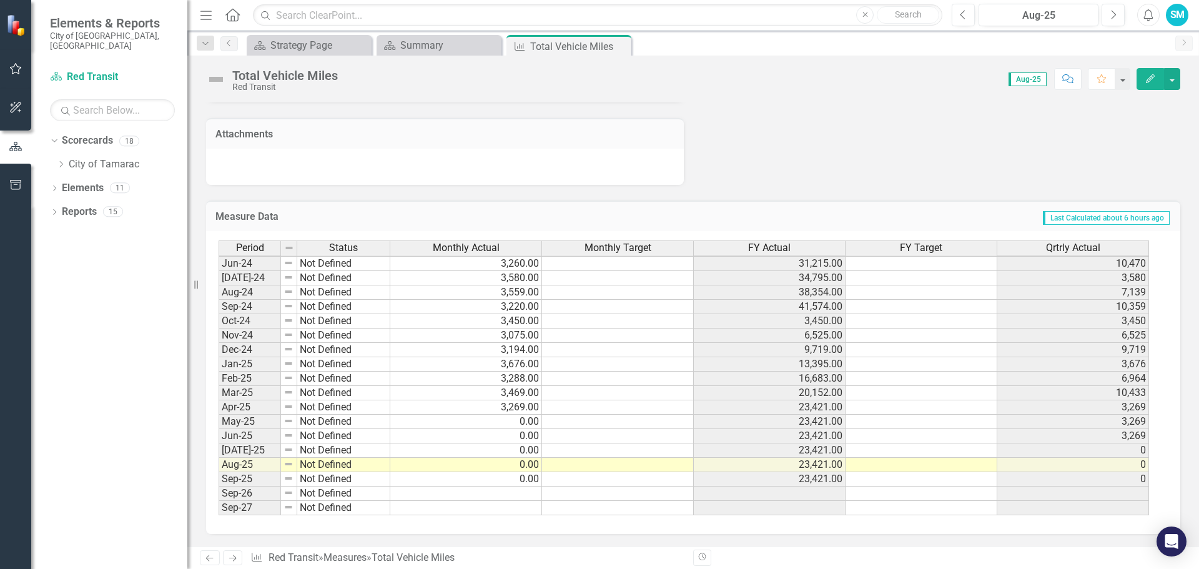
click at [520, 421] on tbody "Jan-23 Not Defined 3,434.00 13,614.00 3,434 Feb-23 Not Defined 3,279.00 16,893.…" at bounding box center [684, 264] width 931 height 504
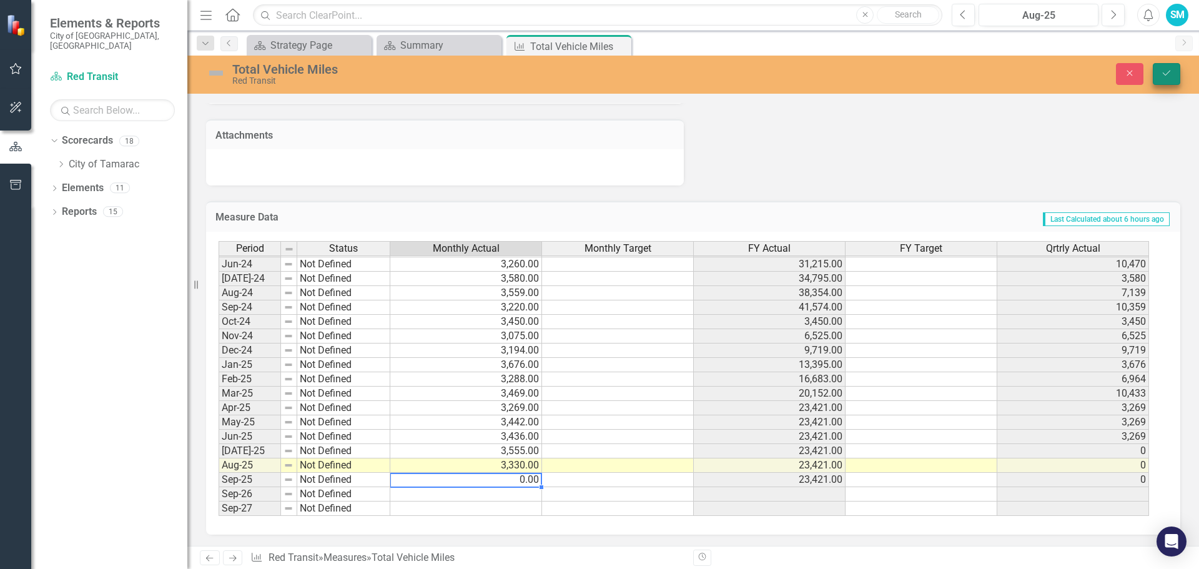
type textarea "0"
click at [1170, 70] on icon "Save" at bounding box center [1166, 73] width 11 height 9
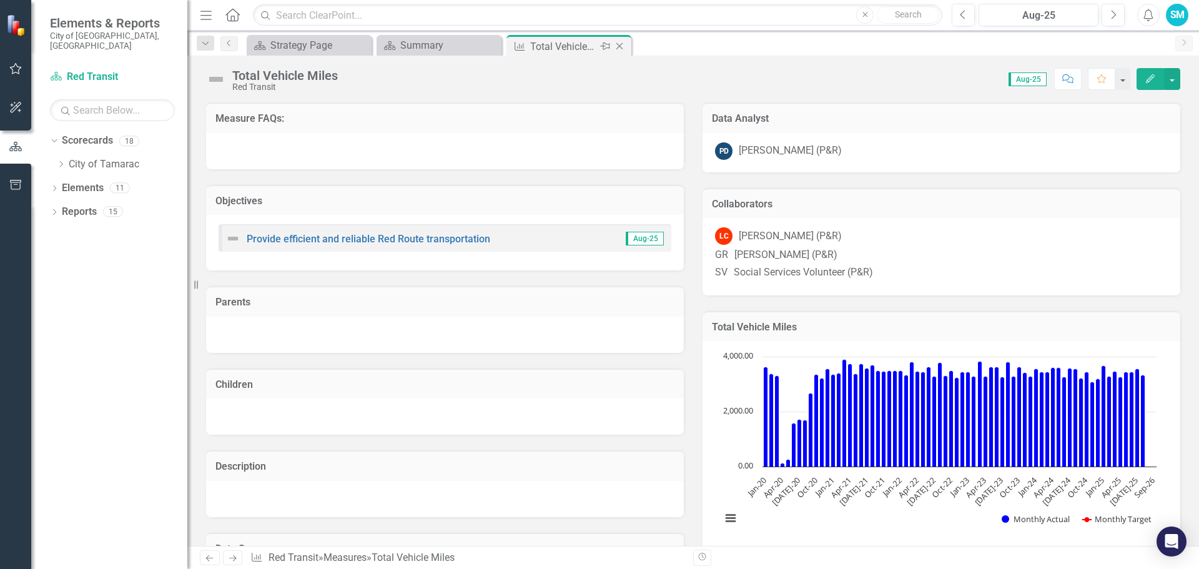
click at [620, 45] on icon "Close" at bounding box center [619, 46] width 12 height 10
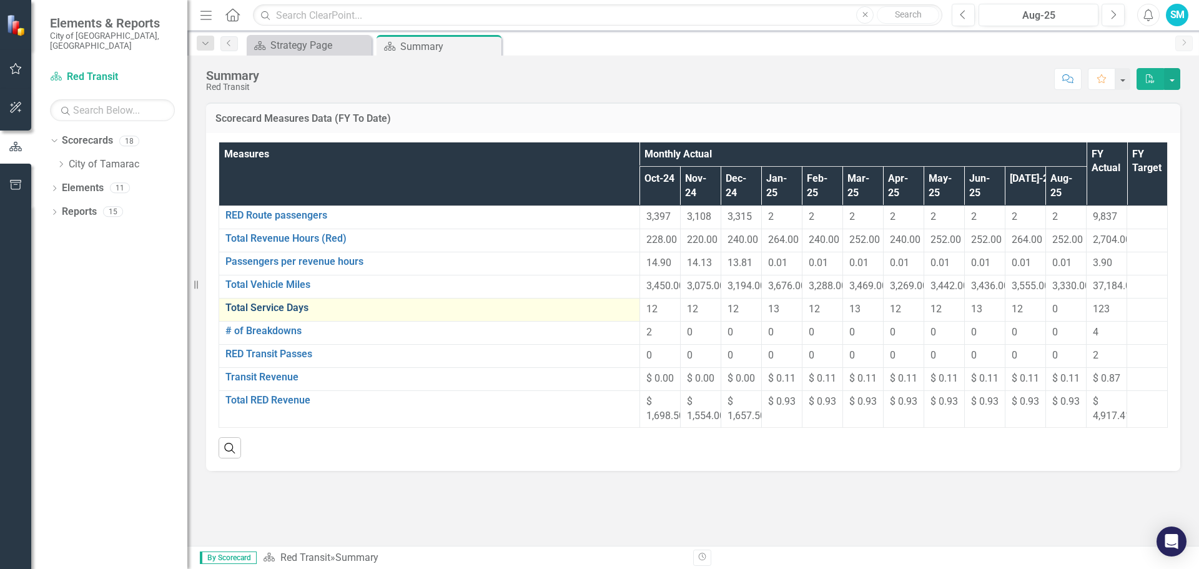
click at [256, 314] on link "Total Service Days" at bounding box center [430, 307] width 408 height 11
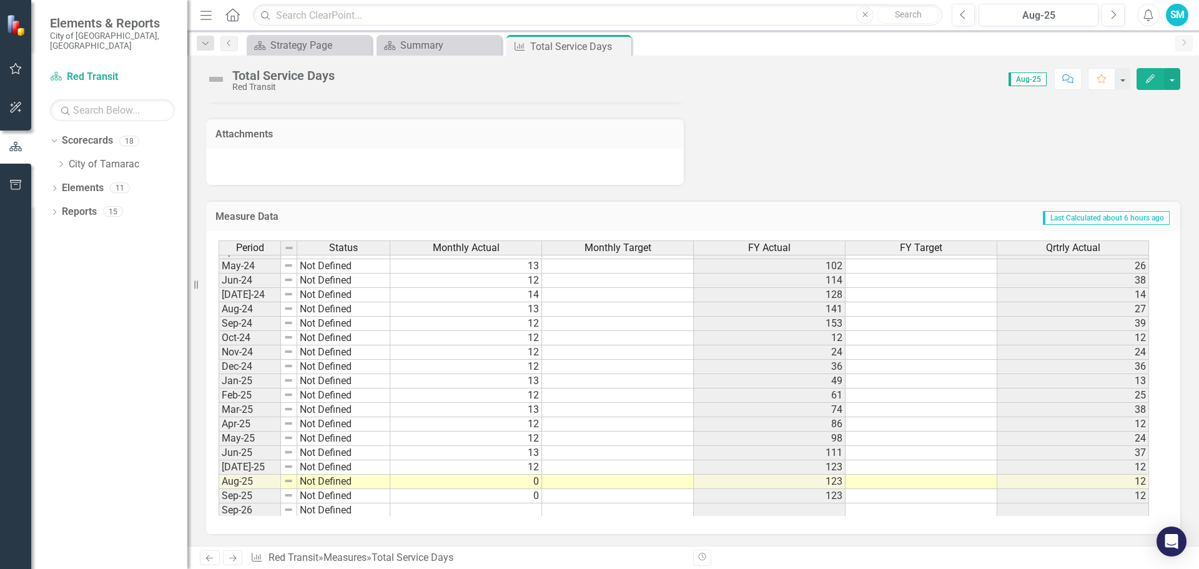
scroll to position [459, 0]
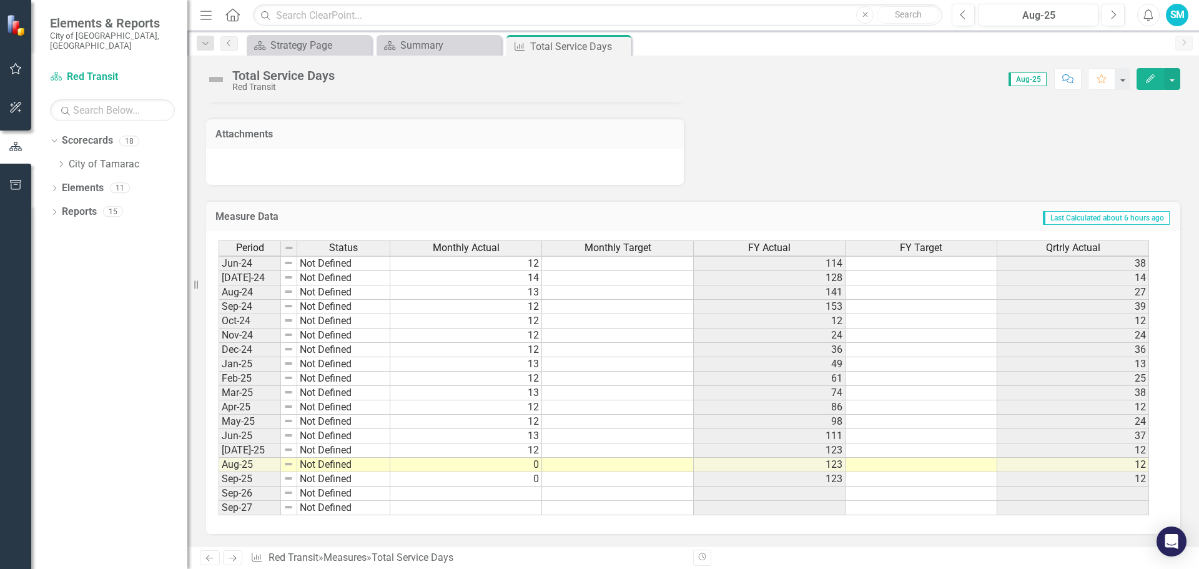
click at [524, 465] on tbody "Mar-23 Not Defined 14 76 38 Apr-23 Not Defined 12 88 12 May-23 Not Defined 13 1…" at bounding box center [684, 278] width 931 height 475
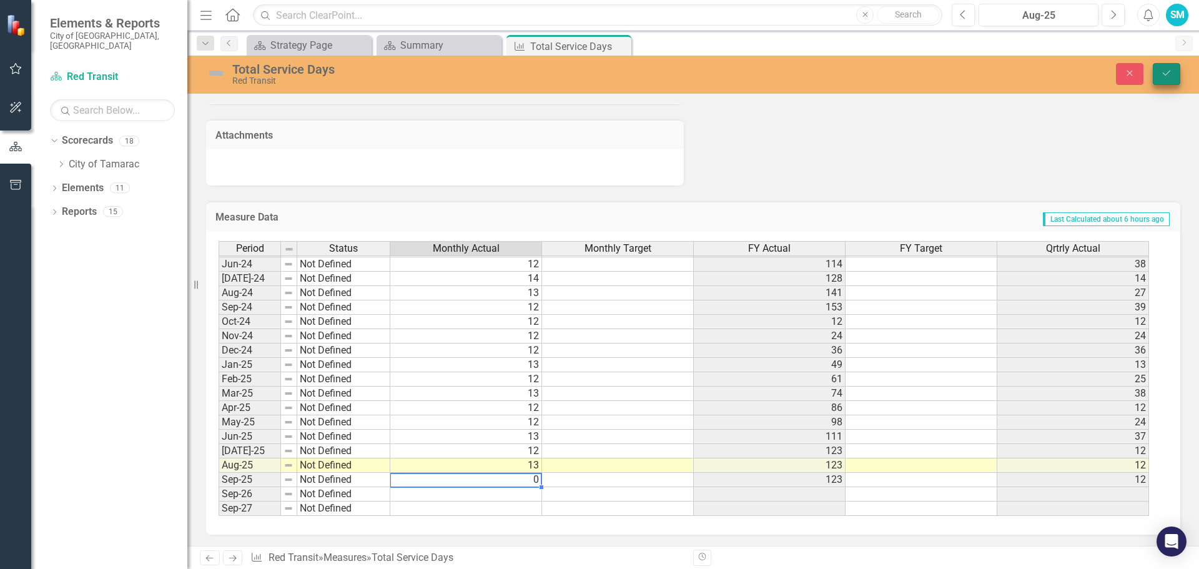
type textarea "0"
click at [1171, 75] on icon "Save" at bounding box center [1166, 73] width 11 height 9
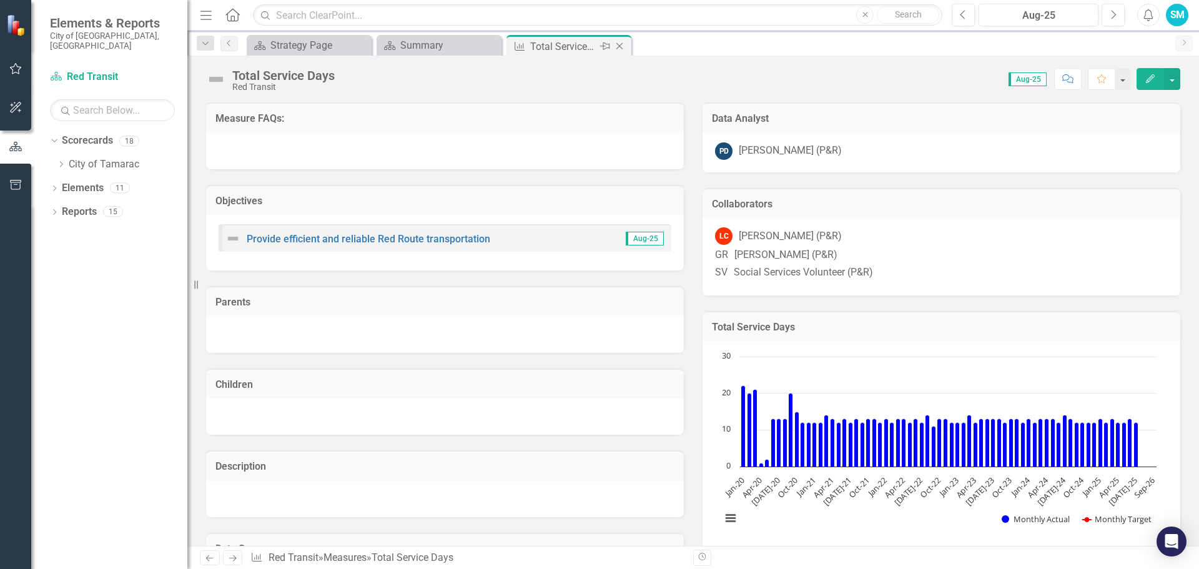
click at [620, 44] on icon "Close" at bounding box center [619, 46] width 12 height 10
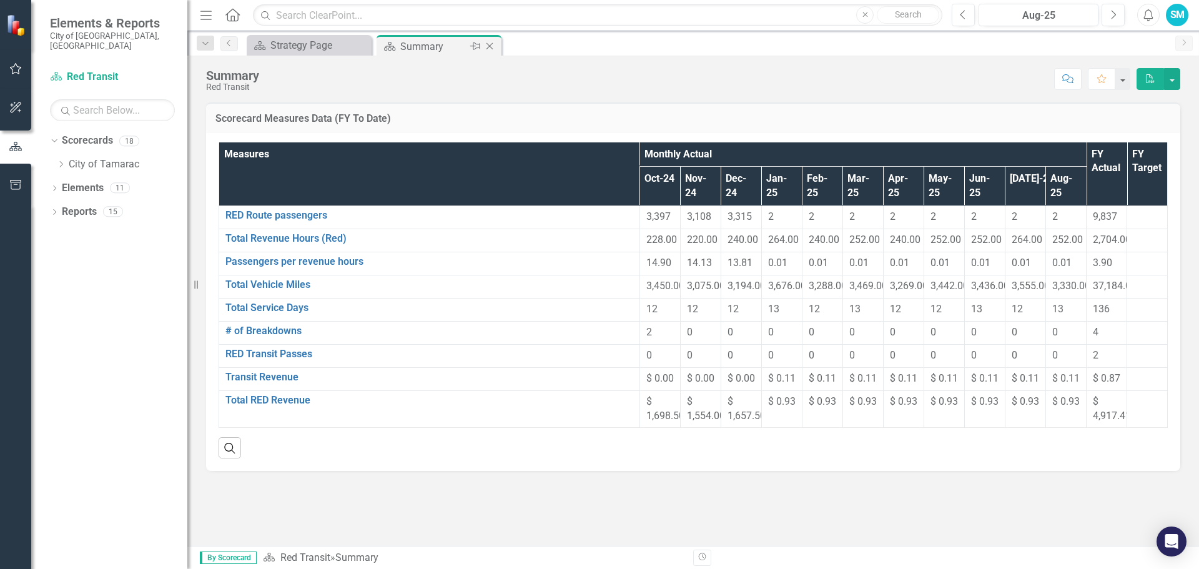
click at [490, 44] on icon "Close" at bounding box center [490, 46] width 12 height 10
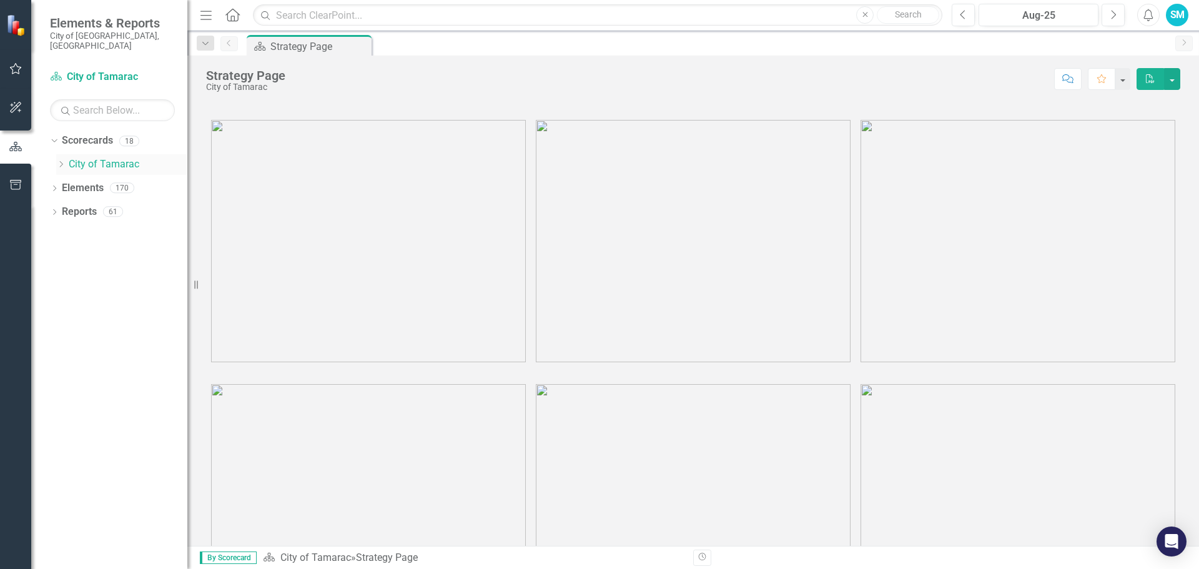
click at [62, 161] on icon "Dropdown" at bounding box center [60, 164] width 9 height 7
click at [75, 184] on icon "Dropdown" at bounding box center [73, 187] width 9 height 7
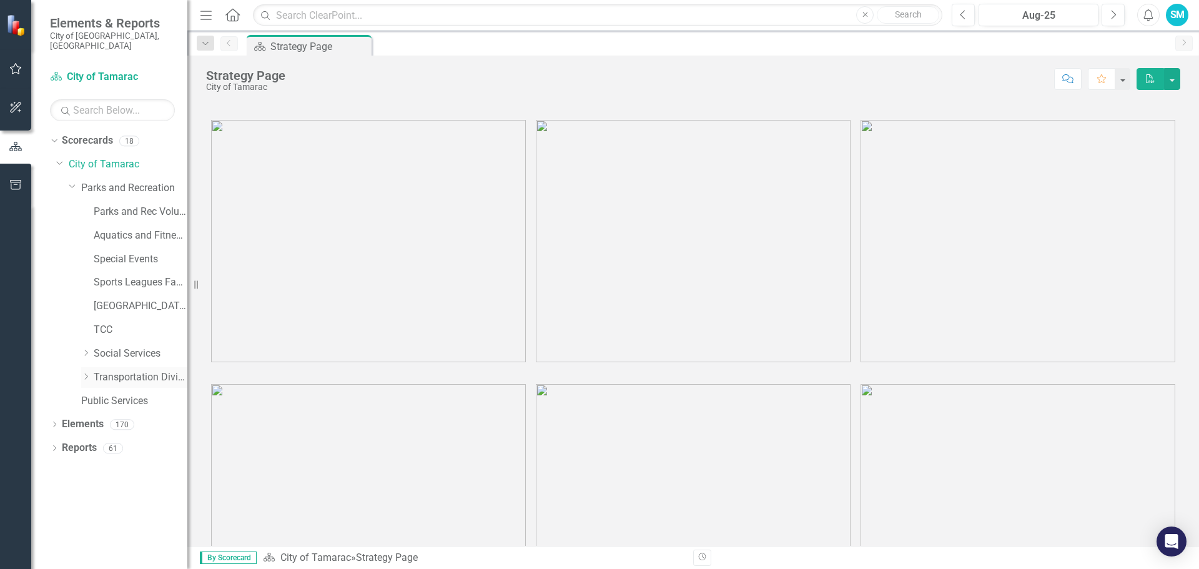
click at [84, 373] on icon "Dropdown" at bounding box center [85, 376] width 9 height 7
click at [119, 441] on link "Trips and Events" at bounding box center [146, 448] width 81 height 14
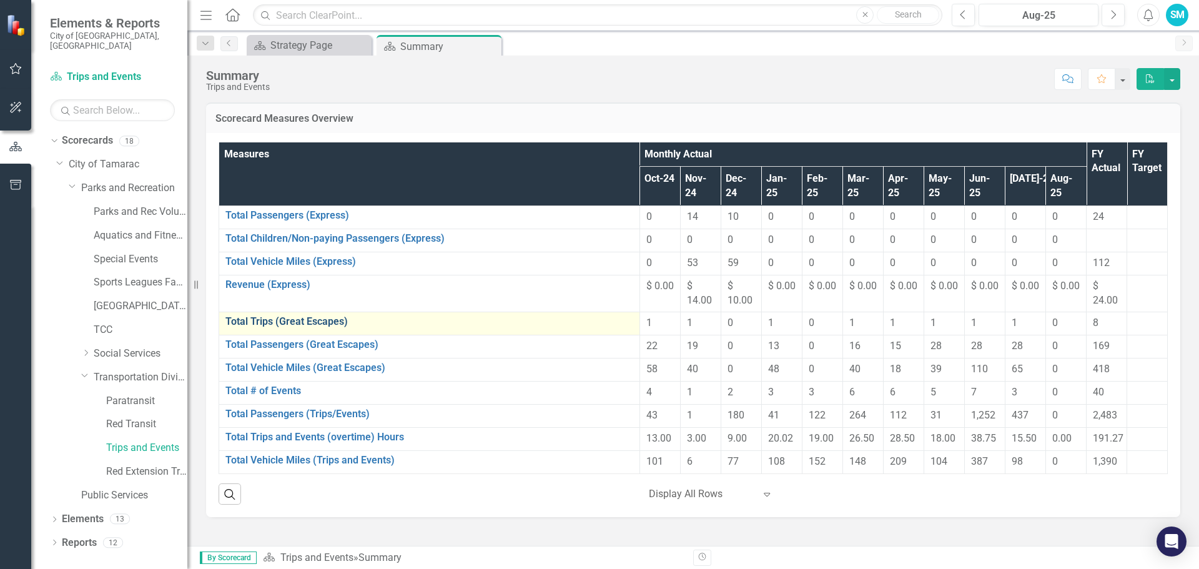
click at [246, 327] on link "Total Trips (Great Escapes)" at bounding box center [430, 321] width 408 height 11
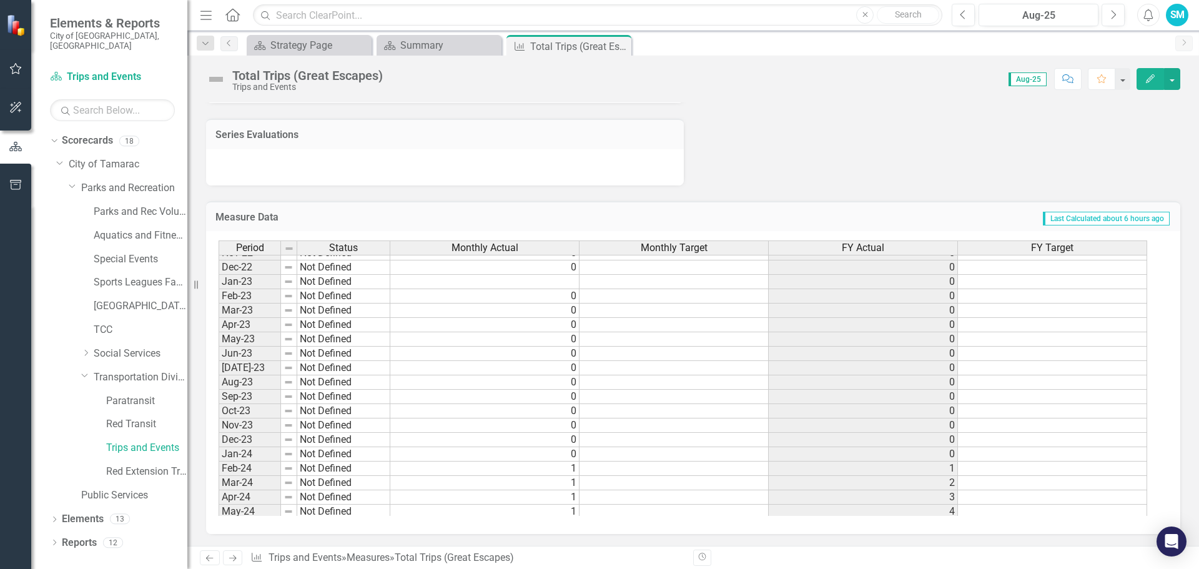
scroll to position [459, 0]
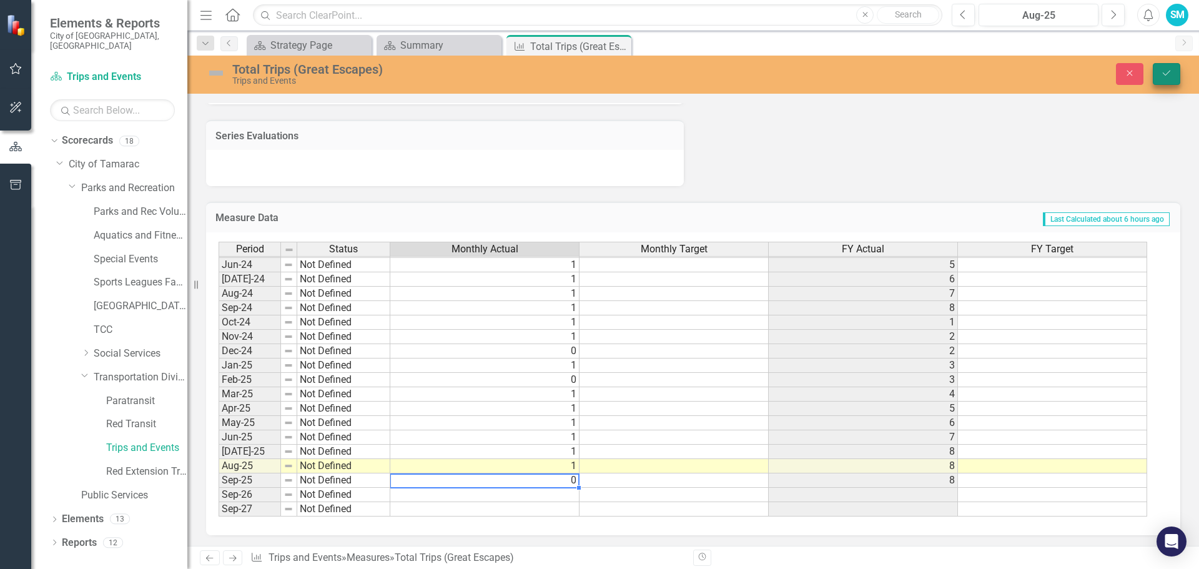
type textarea "0"
click at [1166, 71] on icon "Save" at bounding box center [1166, 73] width 11 height 9
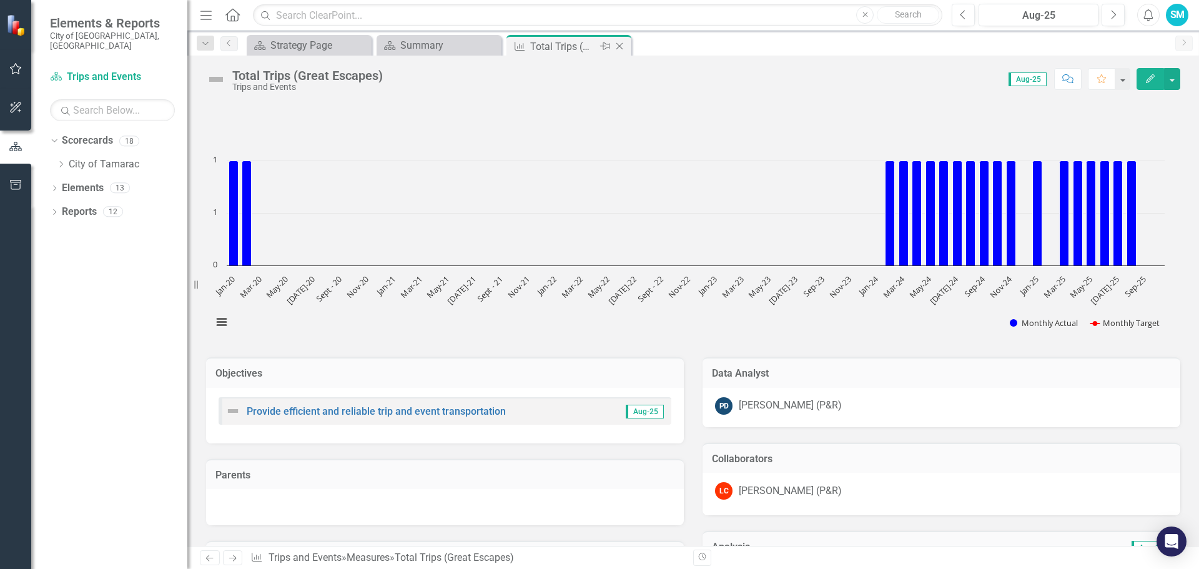
click at [618, 46] on icon "Close" at bounding box center [619, 46] width 12 height 10
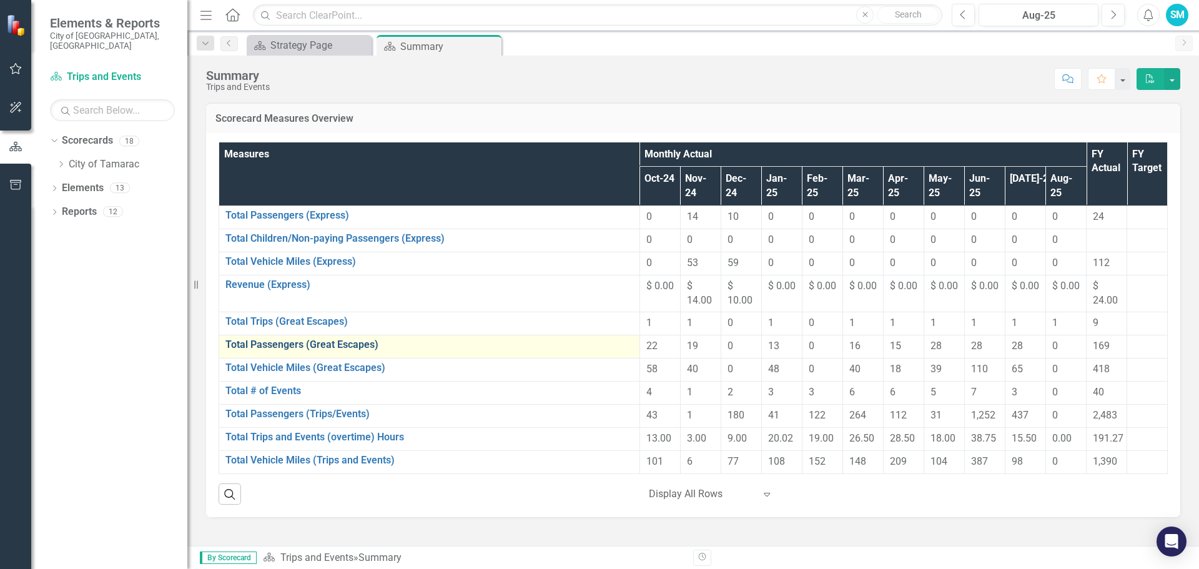
click at [241, 350] on link "Total Passengers (Great Escapes)" at bounding box center [430, 344] width 408 height 11
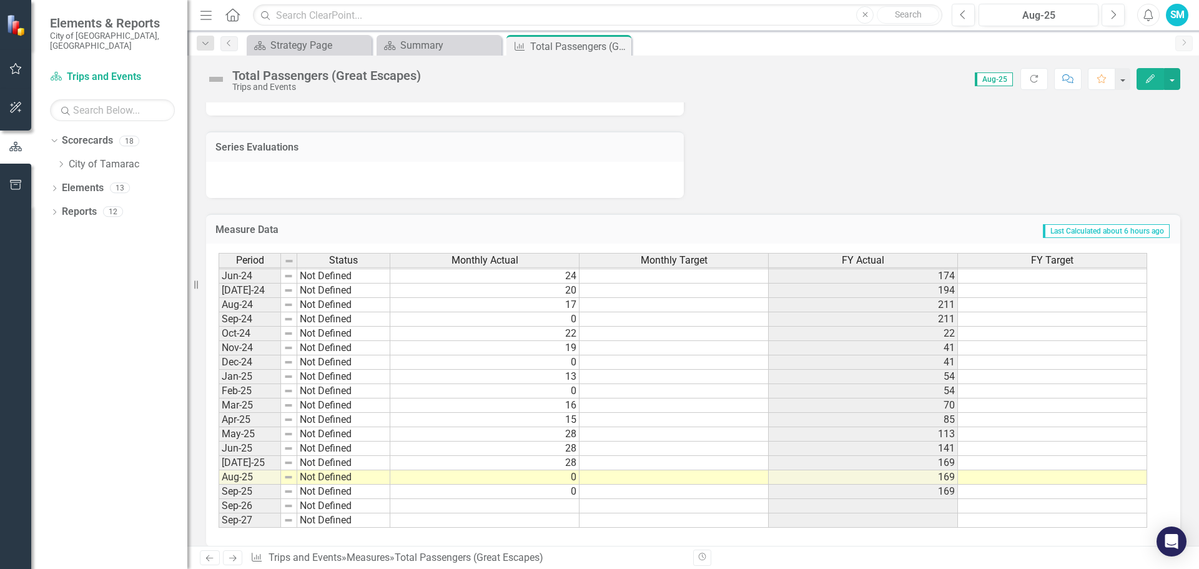
scroll to position [853, 0]
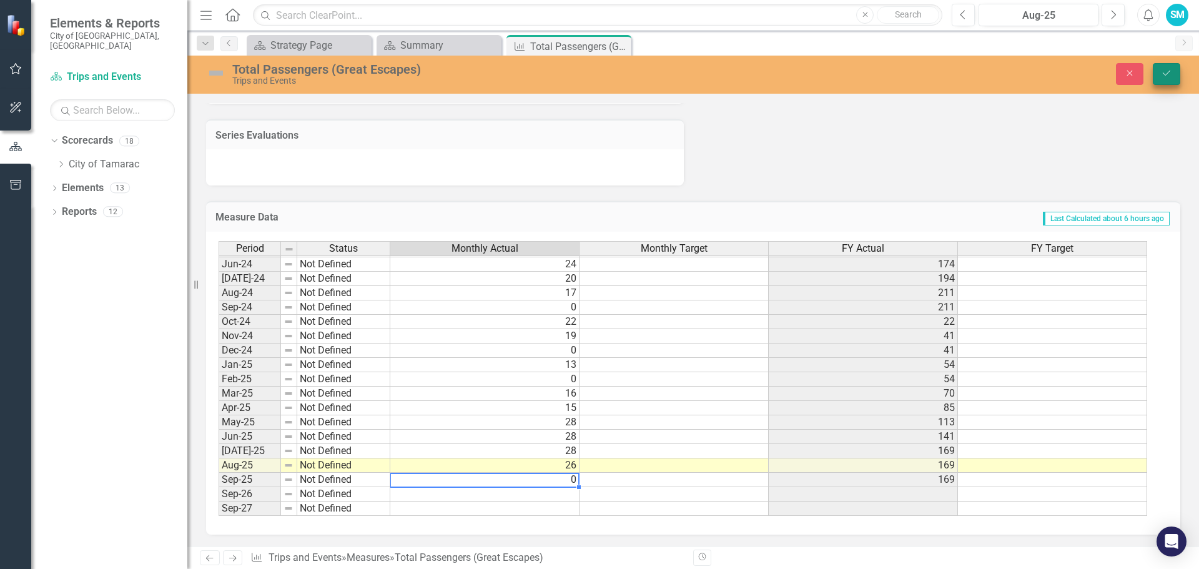
type textarea "0"
click at [1169, 74] on icon "Save" at bounding box center [1166, 73] width 11 height 9
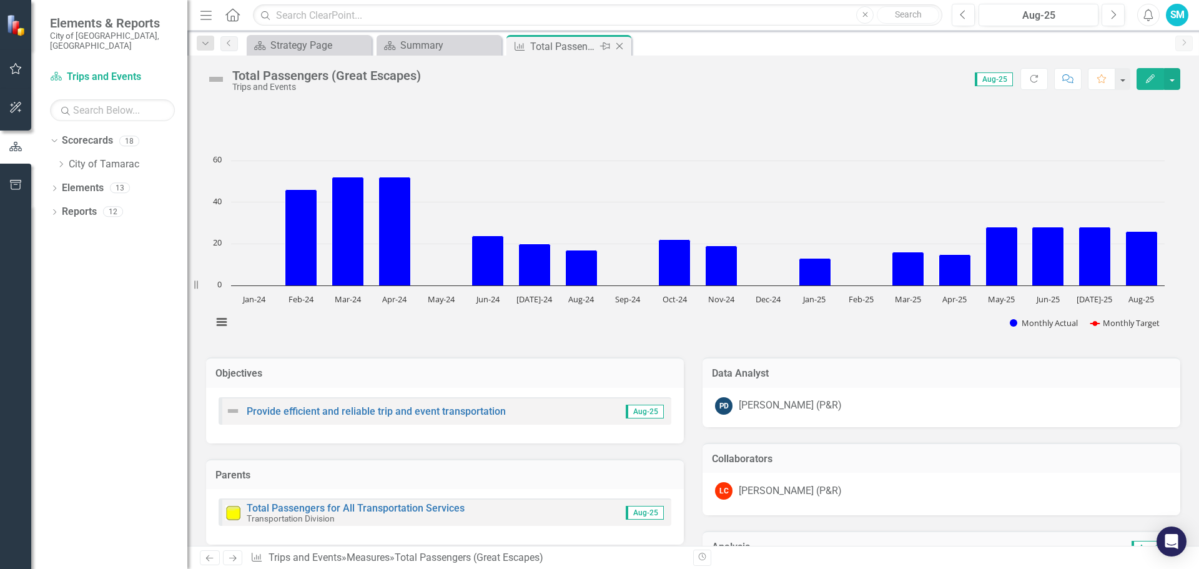
click at [619, 46] on icon "Close" at bounding box center [619, 46] width 12 height 10
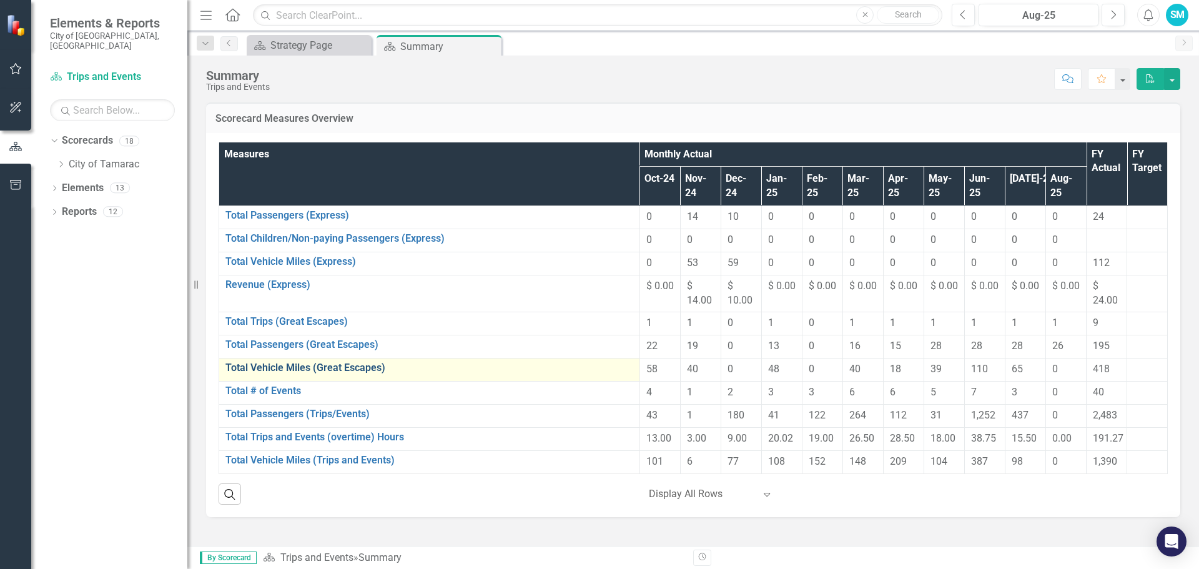
click at [250, 374] on link "Total Vehicle Miles (Great Escapes)" at bounding box center [430, 367] width 408 height 11
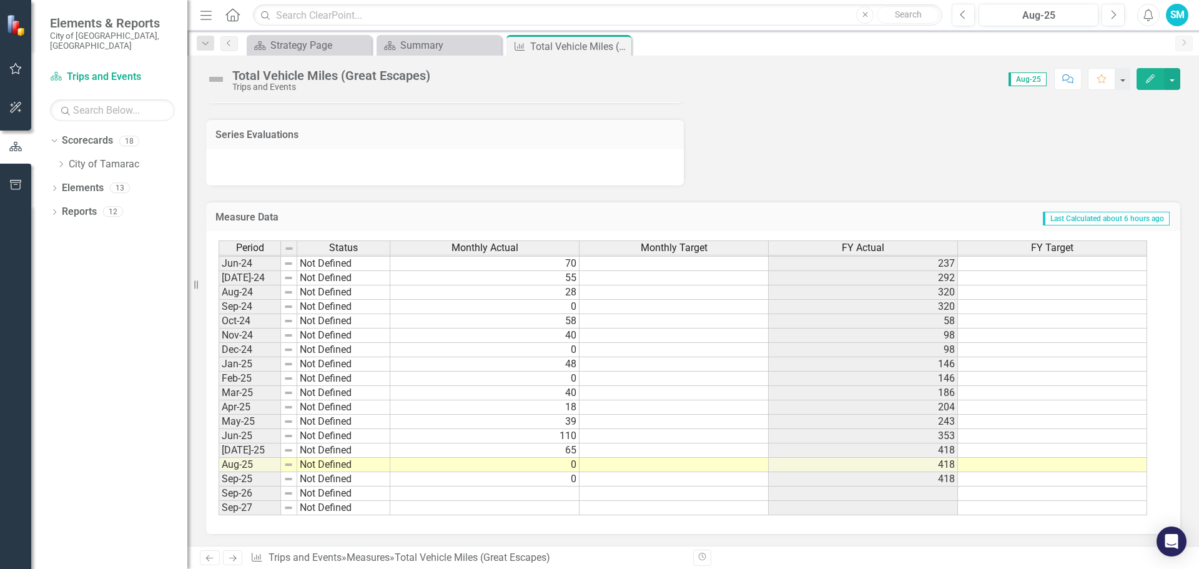
scroll to position [834, 0]
click at [572, 464] on tbody "Feb-23 Not Defined 0 0 Mar-23 Not Defined 0 0 Apr-23 Not Defined 0 0 May-23 Not…" at bounding box center [683, 270] width 929 height 489
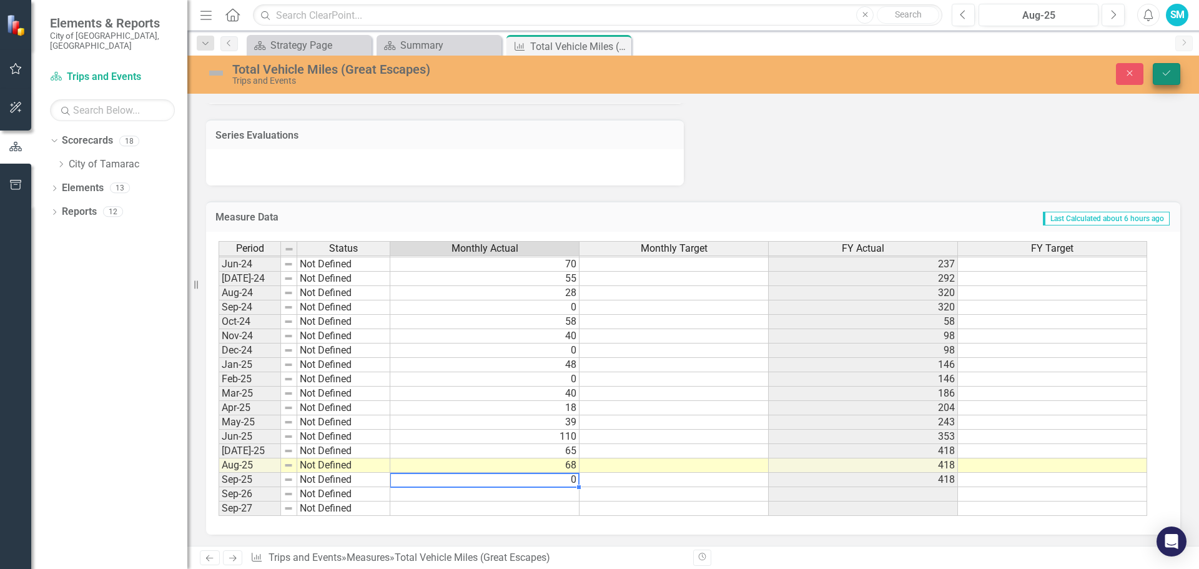
type textarea "0"
click at [1172, 66] on button "Save" at bounding box center [1166, 74] width 27 height 22
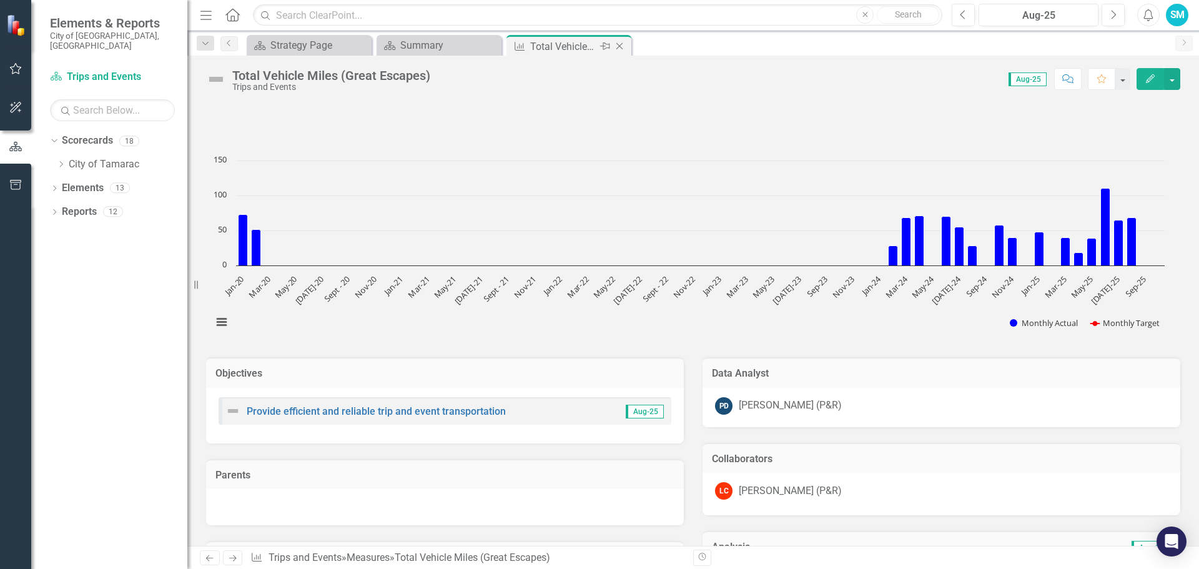
click at [618, 45] on icon at bounding box center [620, 46] width 7 height 7
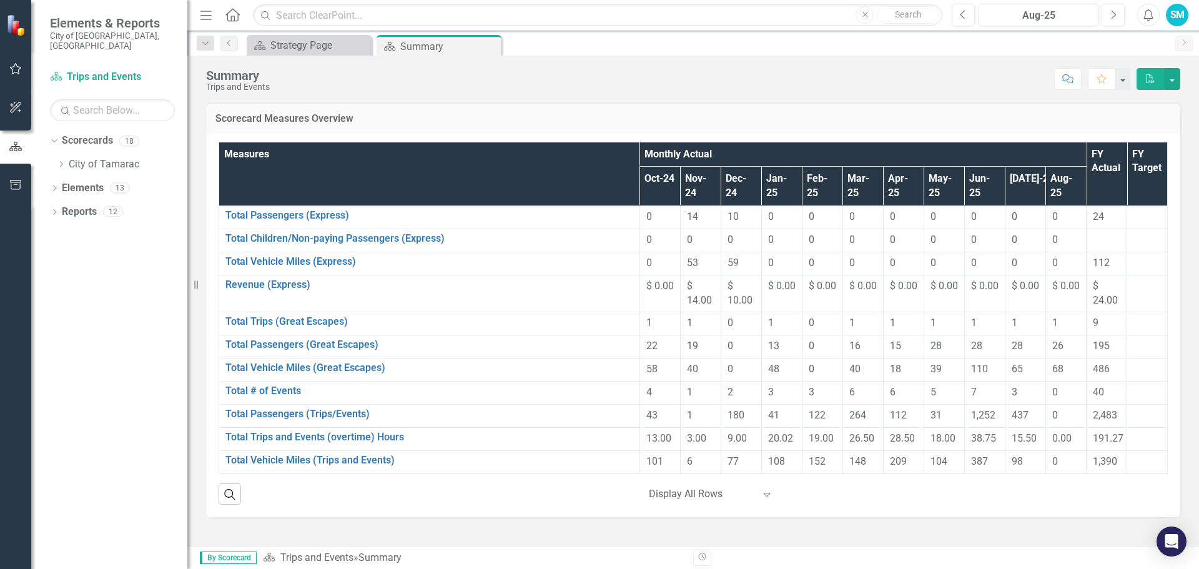
scroll to position [62, 0]
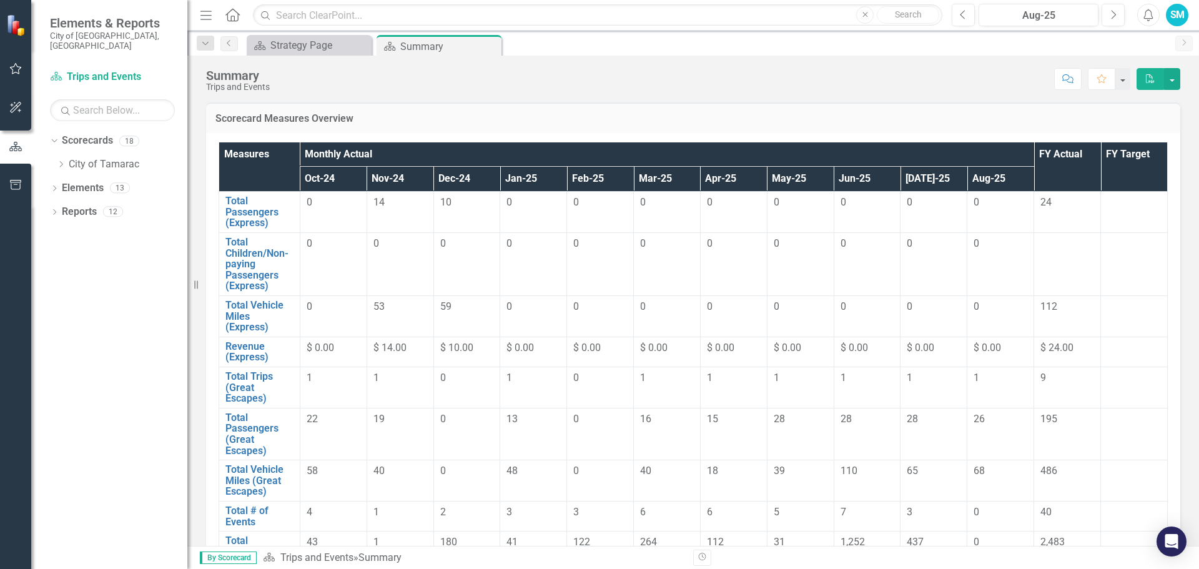
scroll to position [97, 0]
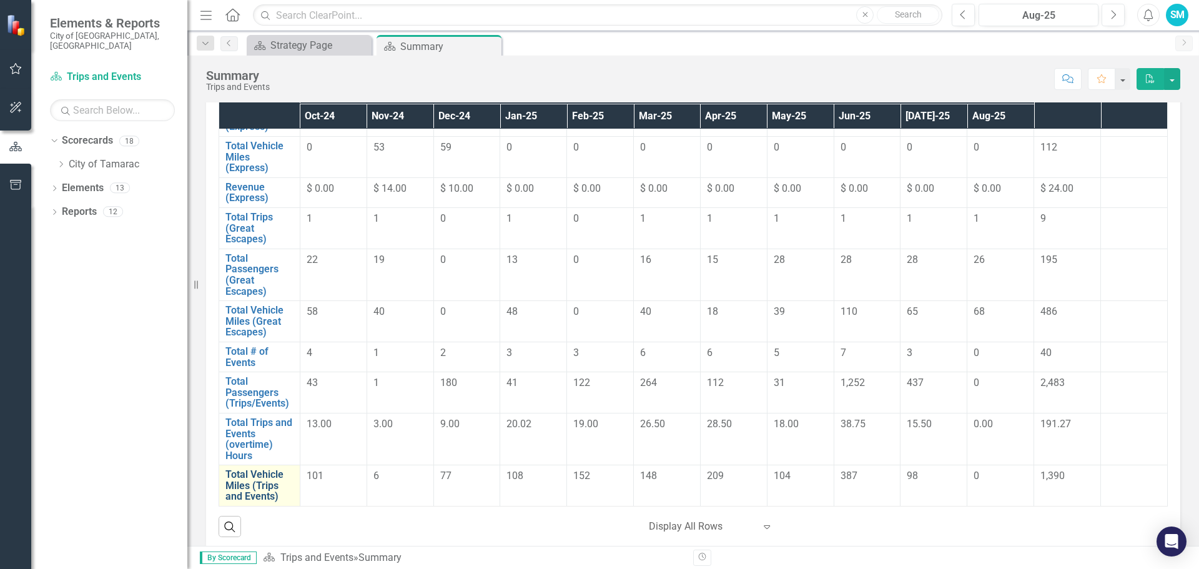
click at [246, 487] on link "Total Vehicle Miles (Trips and Events)" at bounding box center [260, 485] width 68 height 33
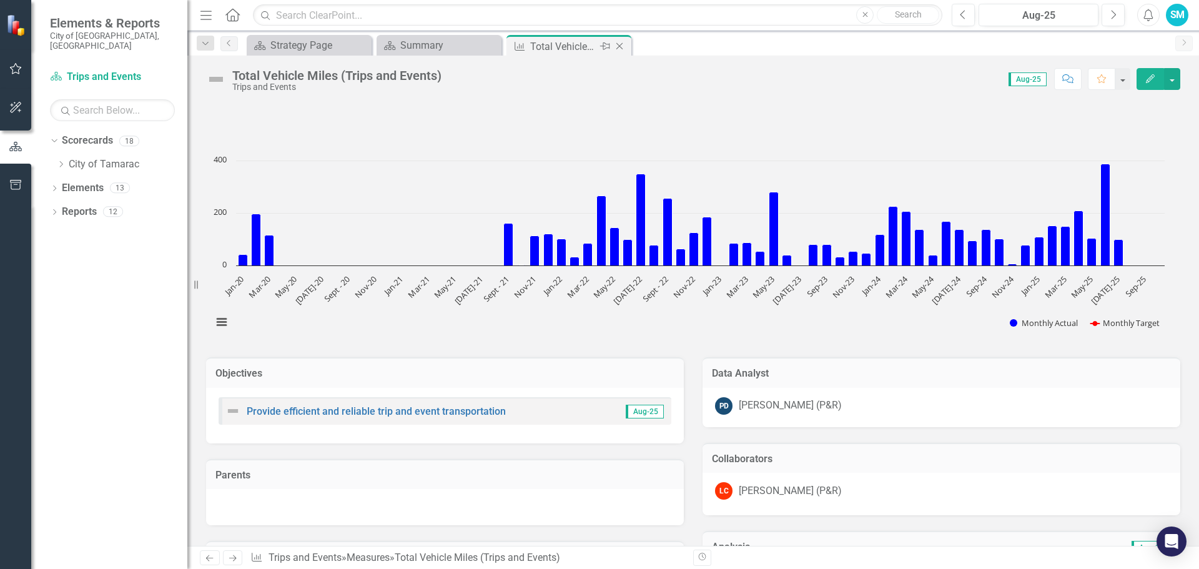
click at [620, 42] on icon "Close" at bounding box center [619, 46] width 12 height 10
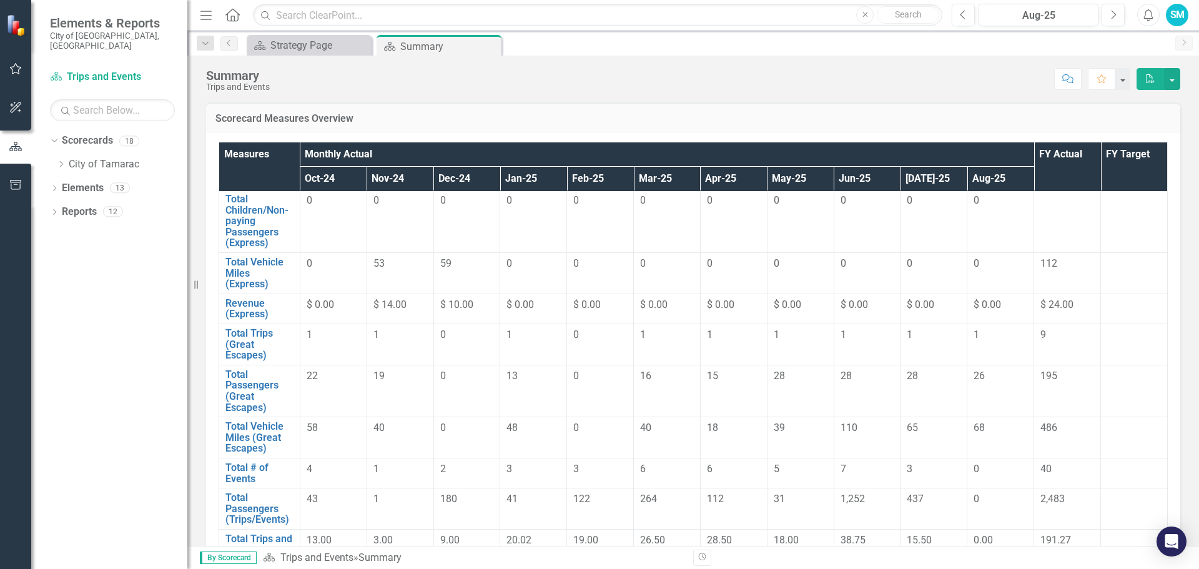
scroll to position [97, 0]
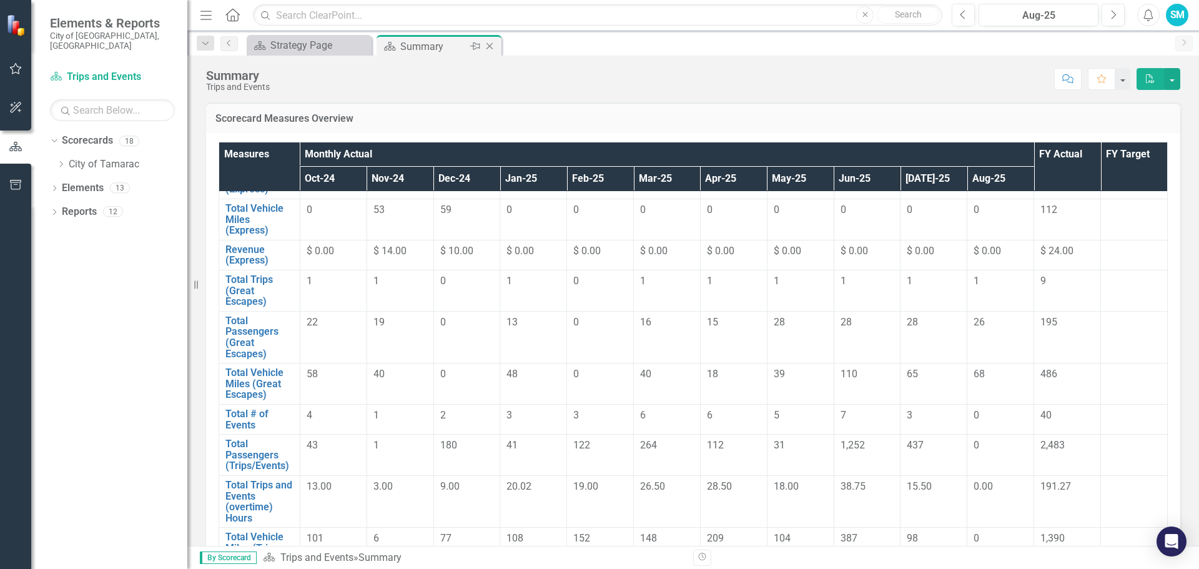
click at [490, 45] on icon "Close" at bounding box center [490, 46] width 12 height 10
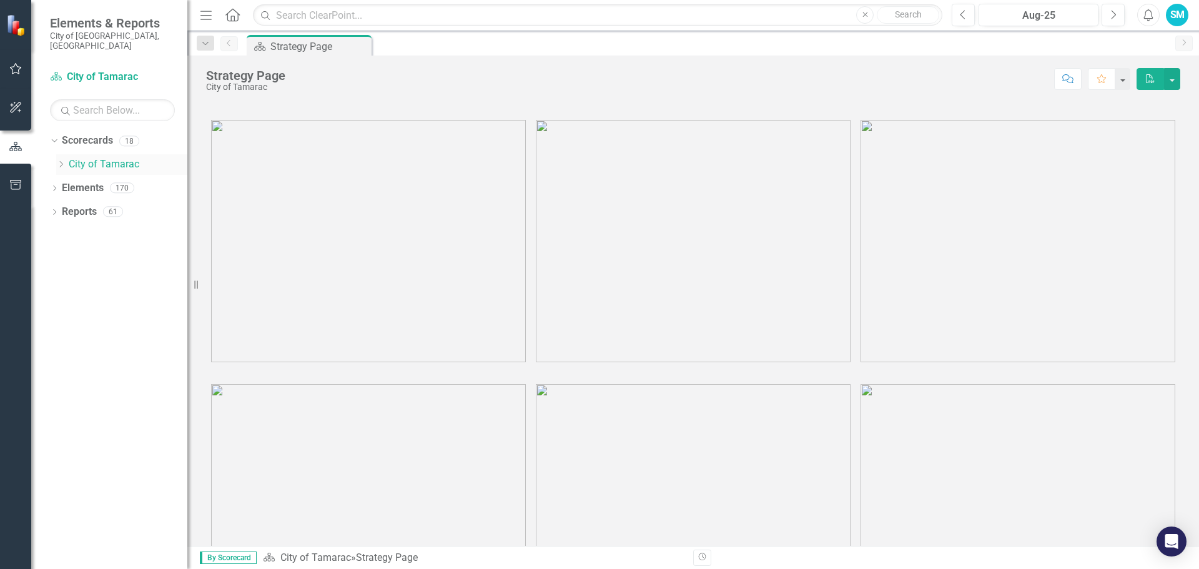
click at [61, 161] on icon "Dropdown" at bounding box center [60, 164] width 9 height 7
click at [73, 184] on icon at bounding box center [73, 187] width 3 height 6
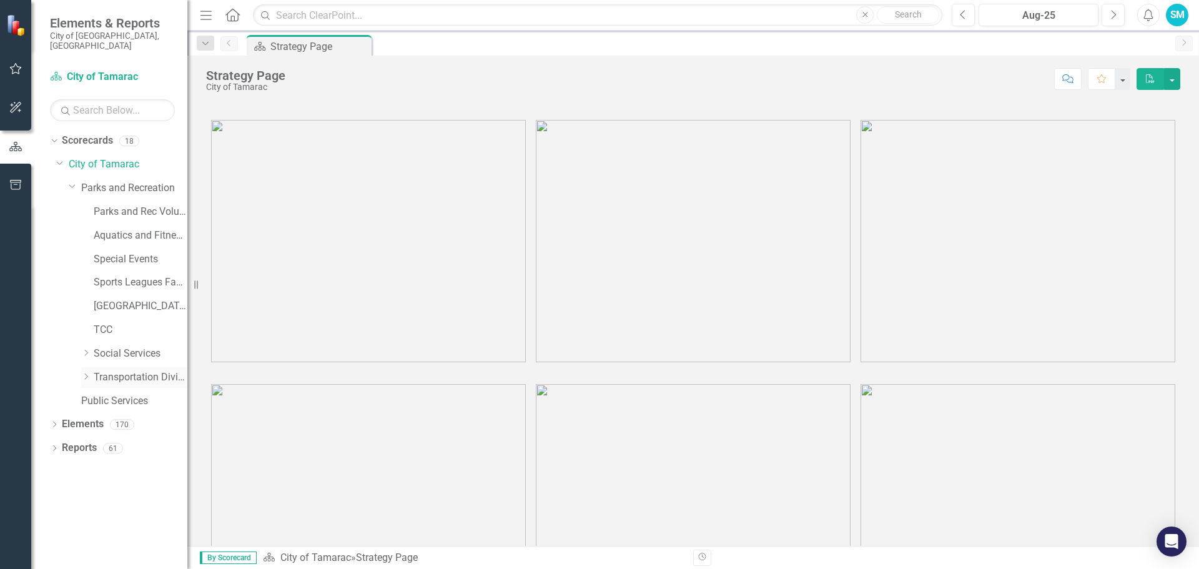
click at [86, 373] on icon "Dropdown" at bounding box center [85, 376] width 9 height 7
click at [116, 465] on link "Red Extension Transit" at bounding box center [146, 472] width 81 height 14
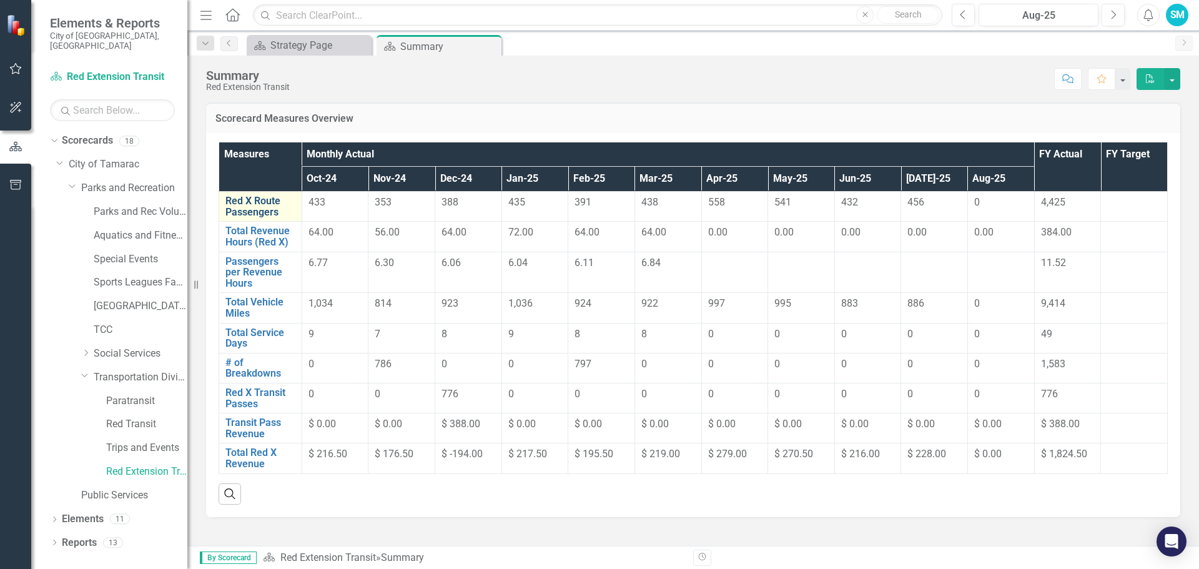
click at [239, 206] on link "Red X Route Passengers" at bounding box center [261, 207] width 70 height 22
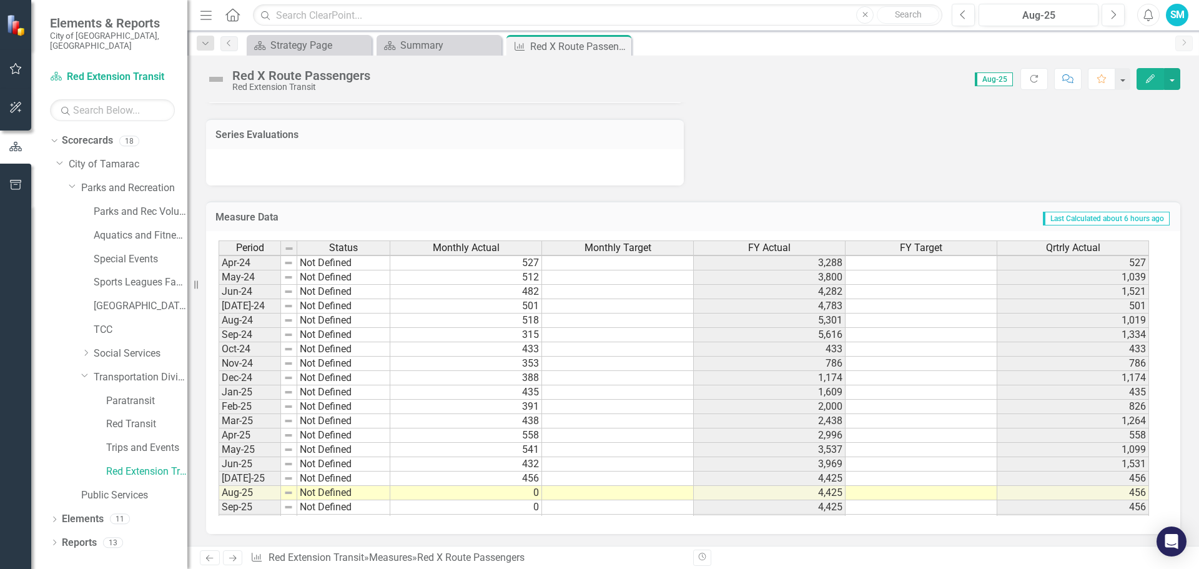
scroll to position [459, 0]
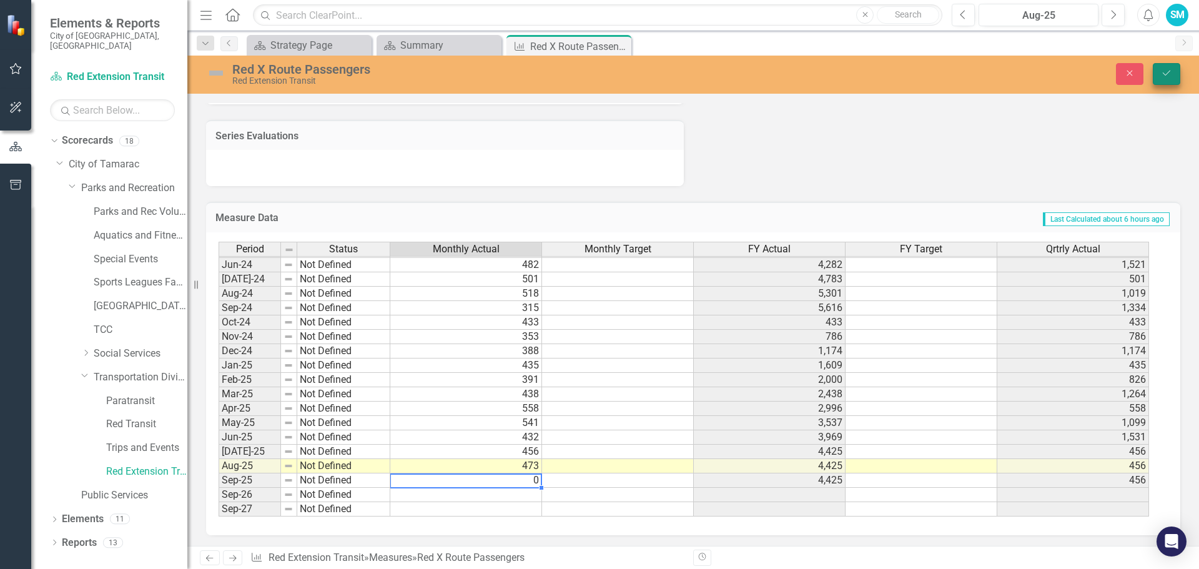
type textarea "0"
click at [1166, 75] on icon "Save" at bounding box center [1166, 73] width 11 height 9
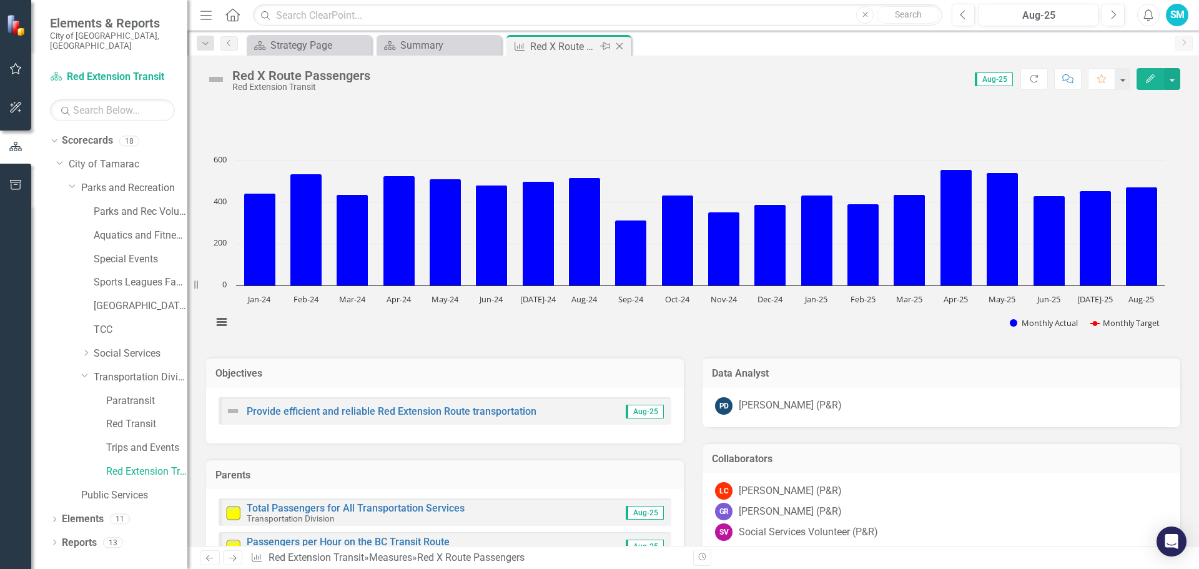
click at [618, 46] on icon "Close" at bounding box center [619, 46] width 12 height 10
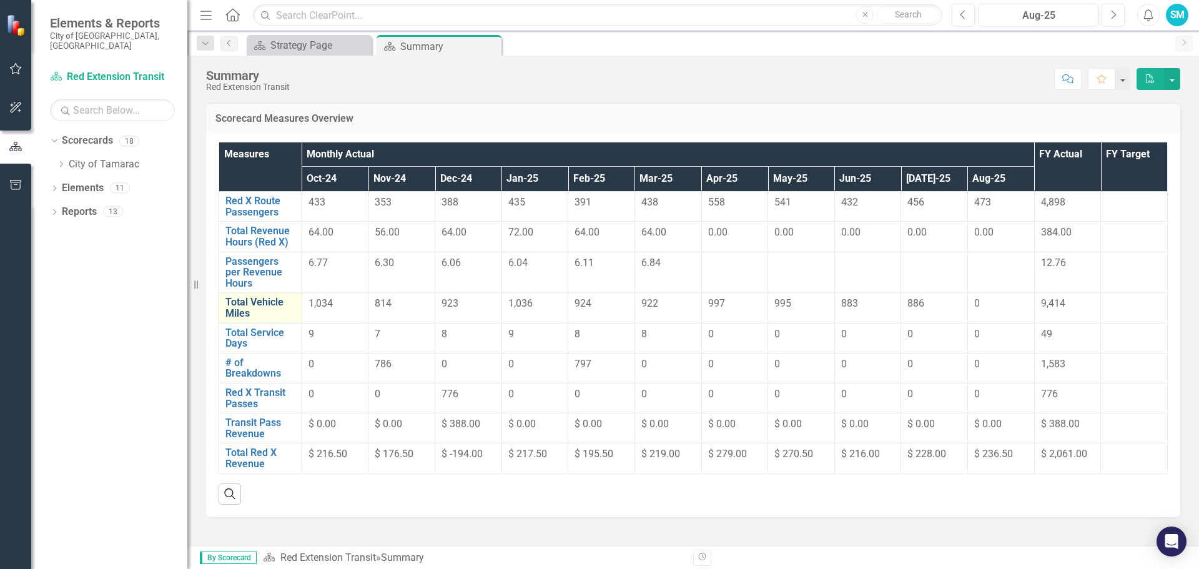
click at [242, 297] on link "Total Vehicle Miles" at bounding box center [261, 308] width 70 height 22
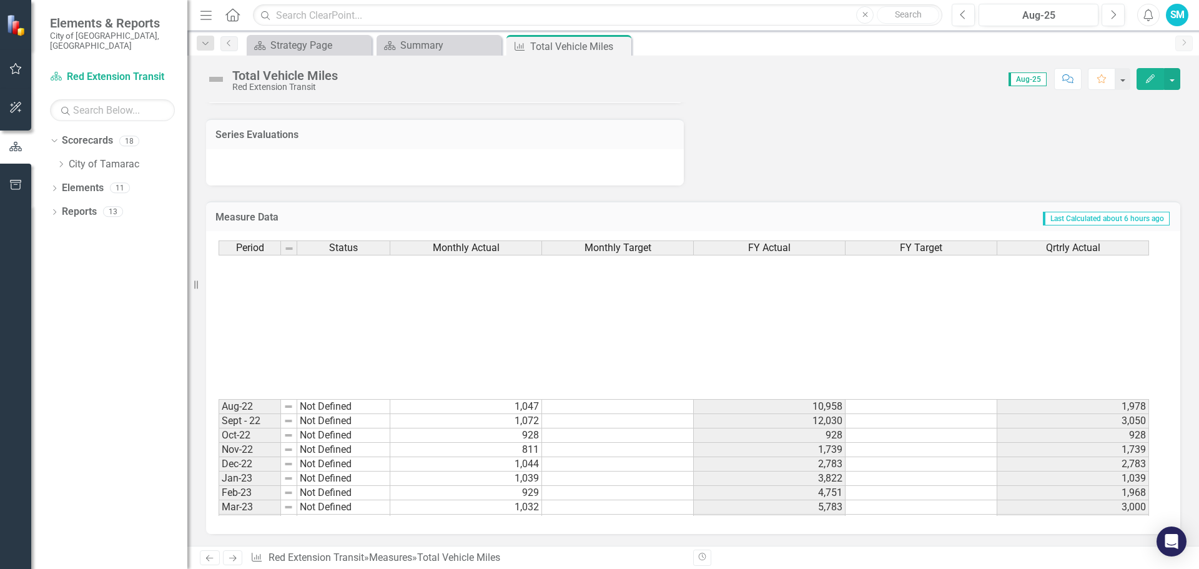
scroll to position [459, 0]
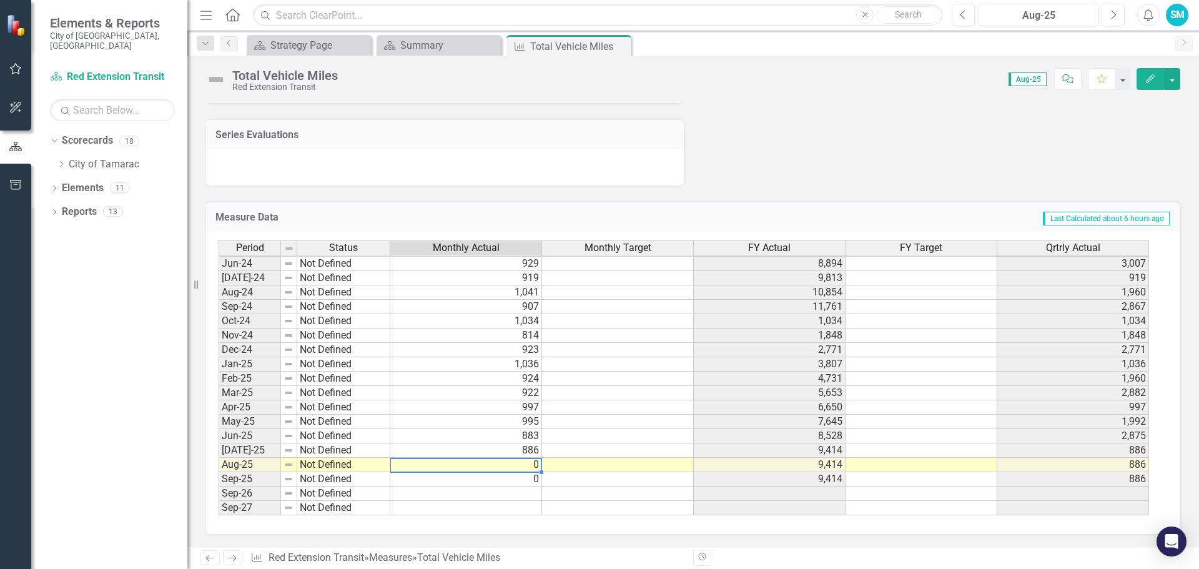
click at [532, 466] on tbody "Apr-23 Not Defined 923 6,706 923 May-23 Not Defined 1,035 7,741 1,958 Jun-23 No…" at bounding box center [684, 285] width 931 height 460
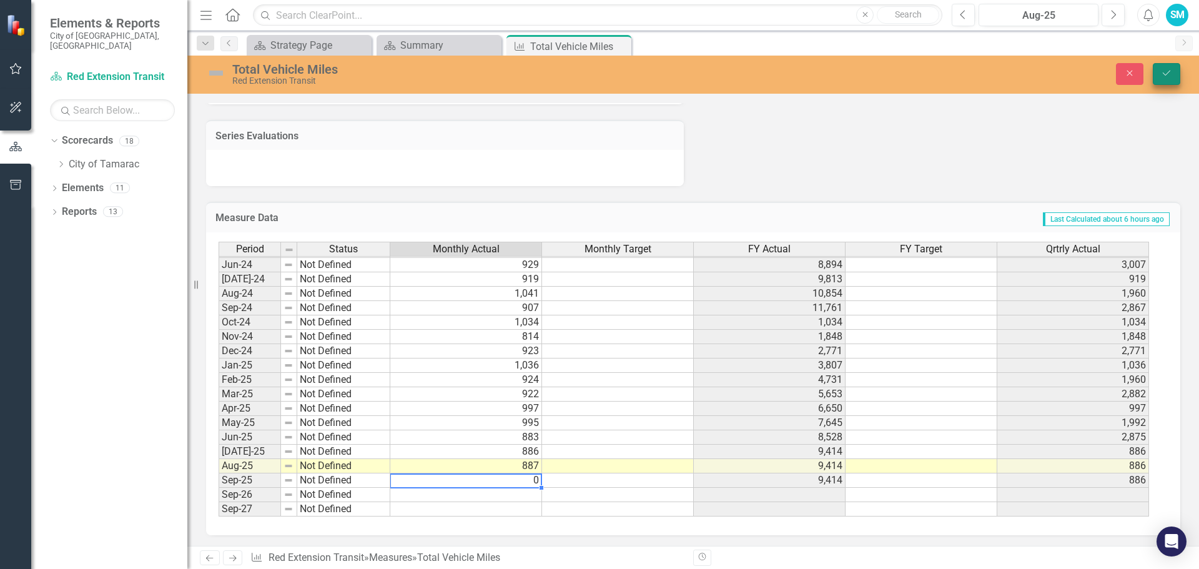
type textarea "0"
click at [1168, 71] on icon "Save" at bounding box center [1166, 73] width 11 height 9
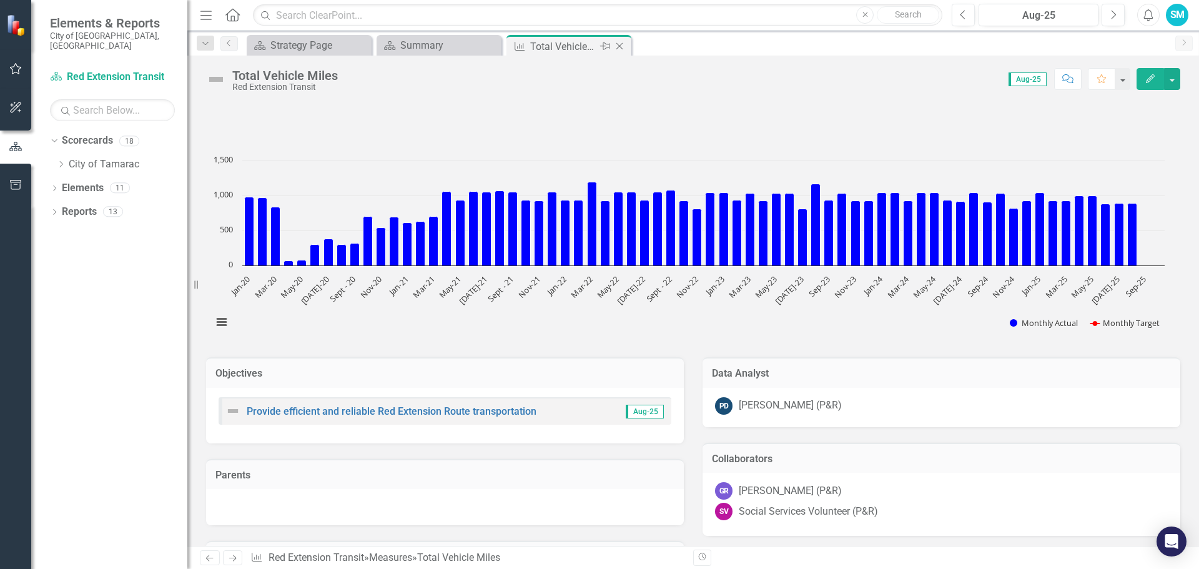
click at [618, 46] on icon "Close" at bounding box center [619, 46] width 12 height 10
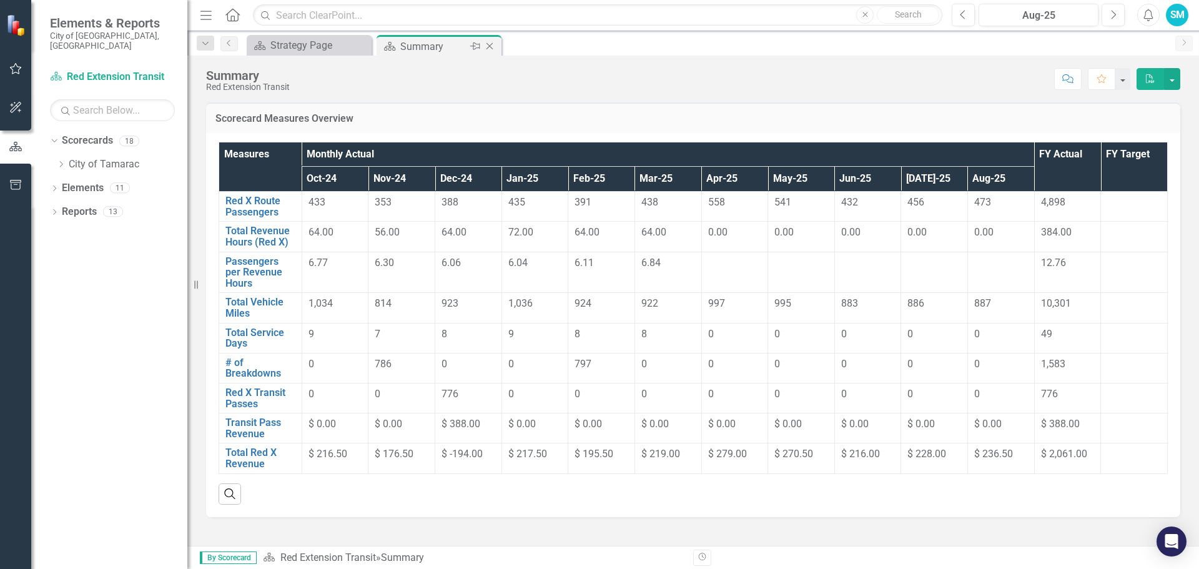
click at [490, 45] on icon "Close" at bounding box center [490, 46] width 12 height 10
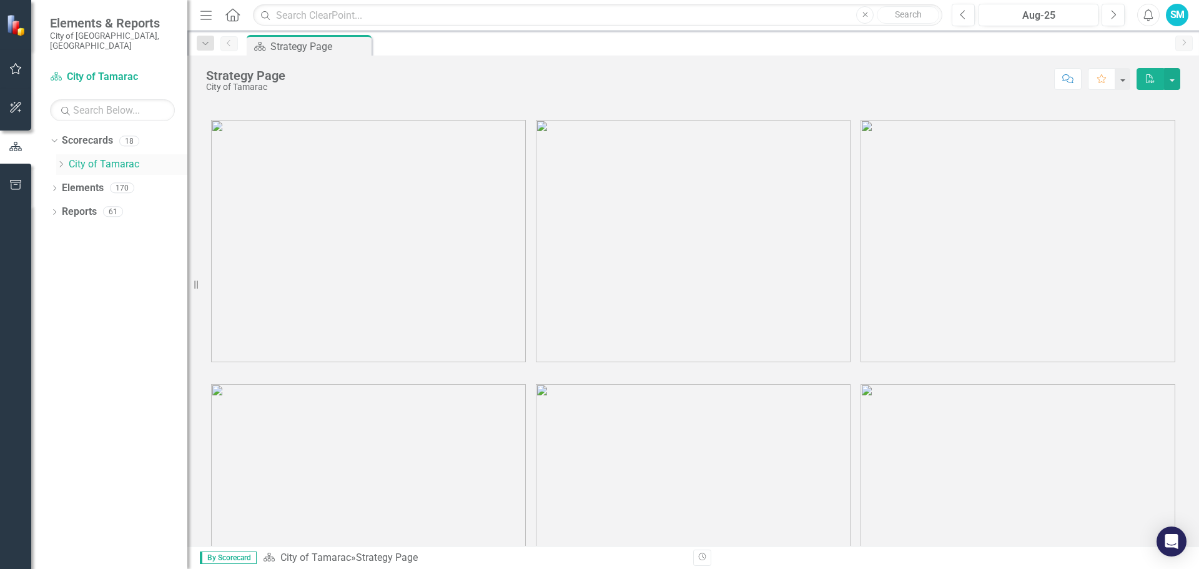
click at [61, 161] on icon "Dropdown" at bounding box center [60, 164] width 9 height 7
click at [74, 184] on icon "Dropdown" at bounding box center [73, 187] width 9 height 7
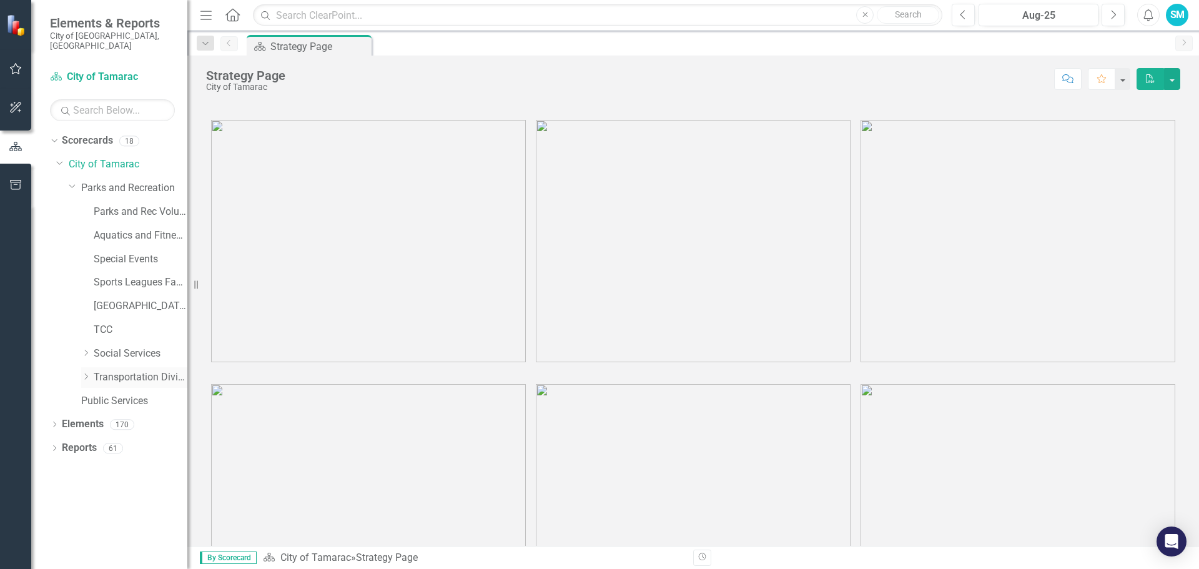
click at [87, 373] on icon "Dropdown" at bounding box center [85, 376] width 9 height 7
click at [106, 229] on link "Aquatics and Fitness Center" at bounding box center [141, 236] width 94 height 14
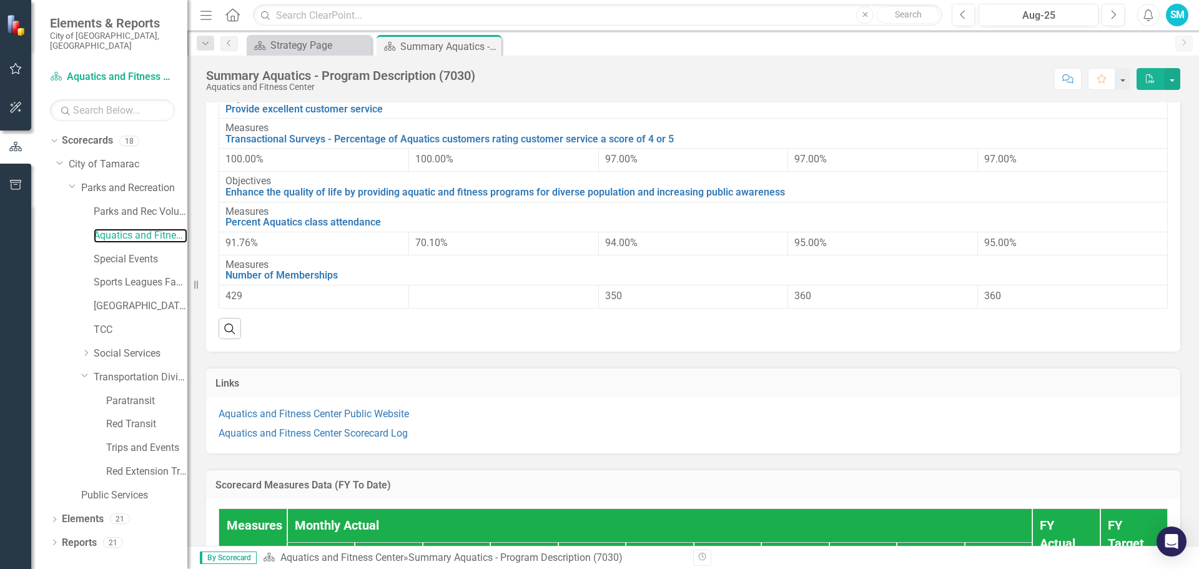
scroll to position [250, 0]
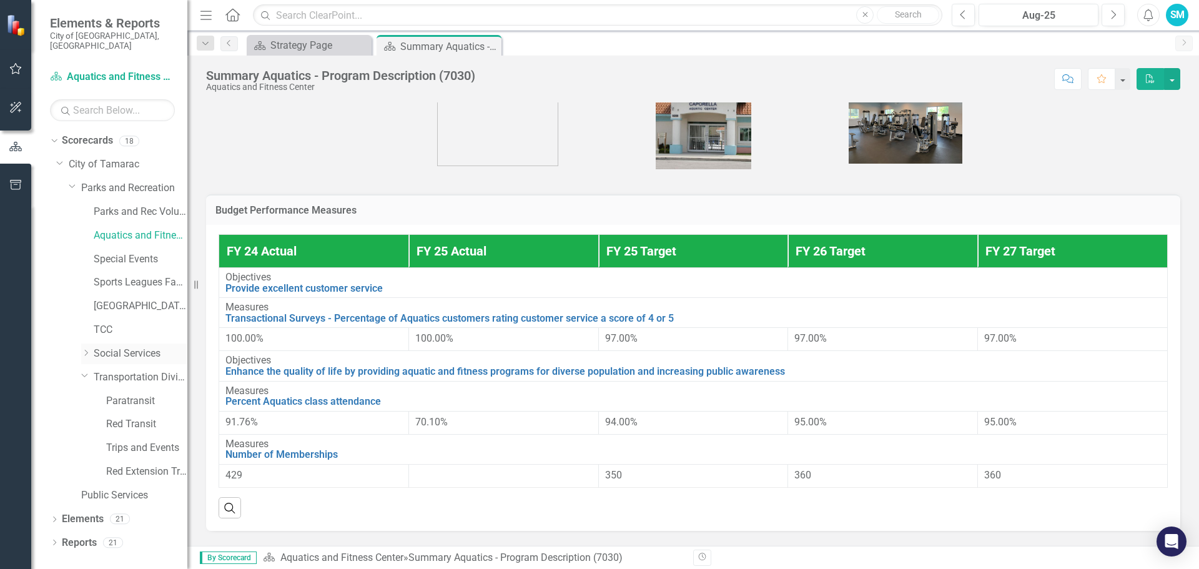
click at [87, 350] on icon at bounding box center [86, 353] width 3 height 6
click at [139, 370] on link "SS Cases Referrals and Phone Log" at bounding box center [146, 377] width 81 height 14
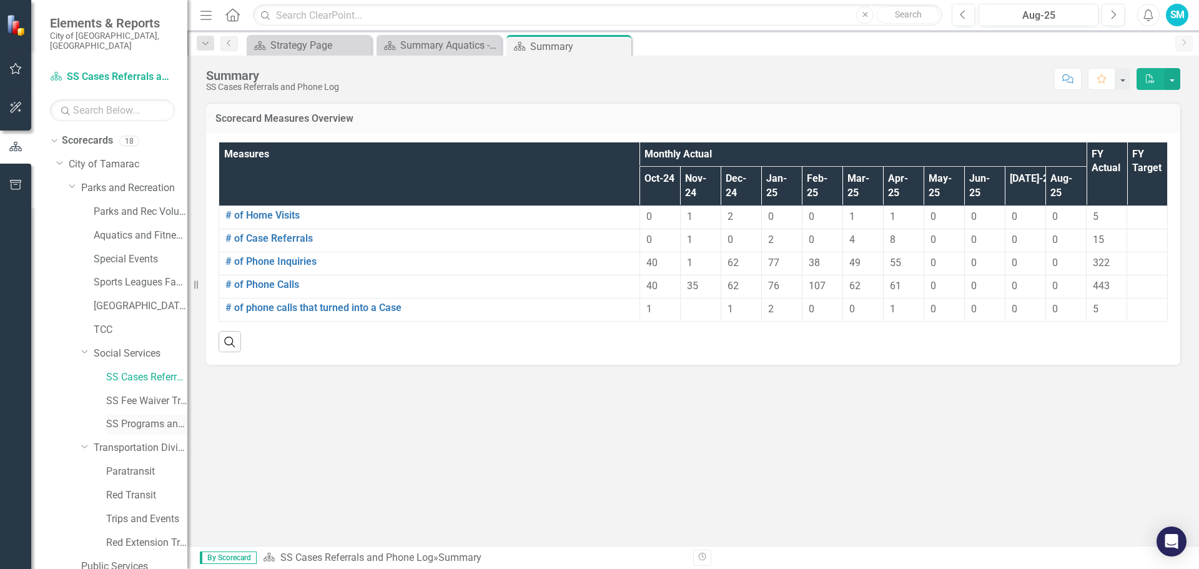
click at [133, 417] on link "SS Programs and Volunteers" at bounding box center [146, 424] width 81 height 14
